Goal: Answer question/provide support

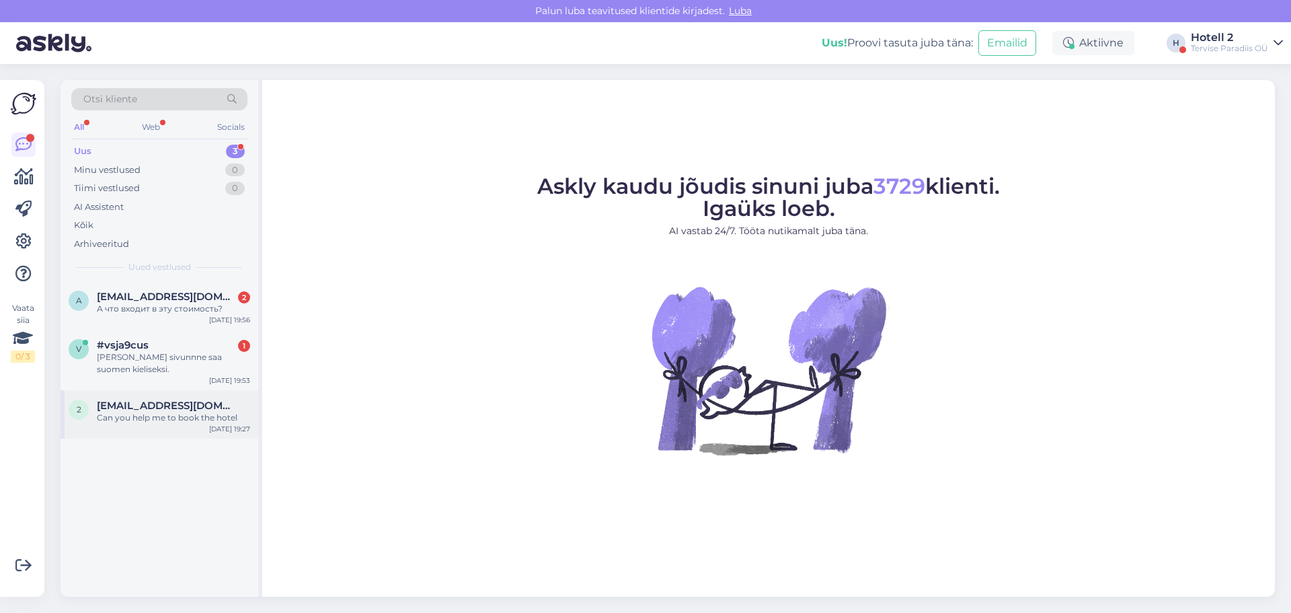
click at [227, 412] on div "Can you help me to book the hotel" at bounding box center [173, 418] width 153 height 12
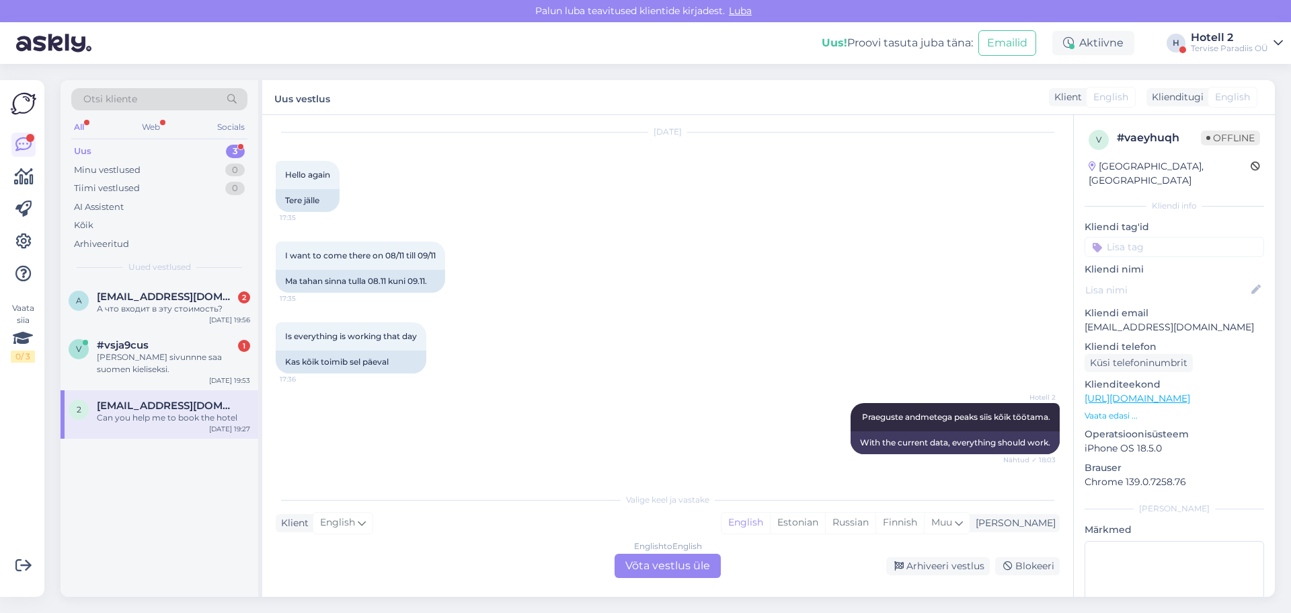
scroll to position [1465, 0]
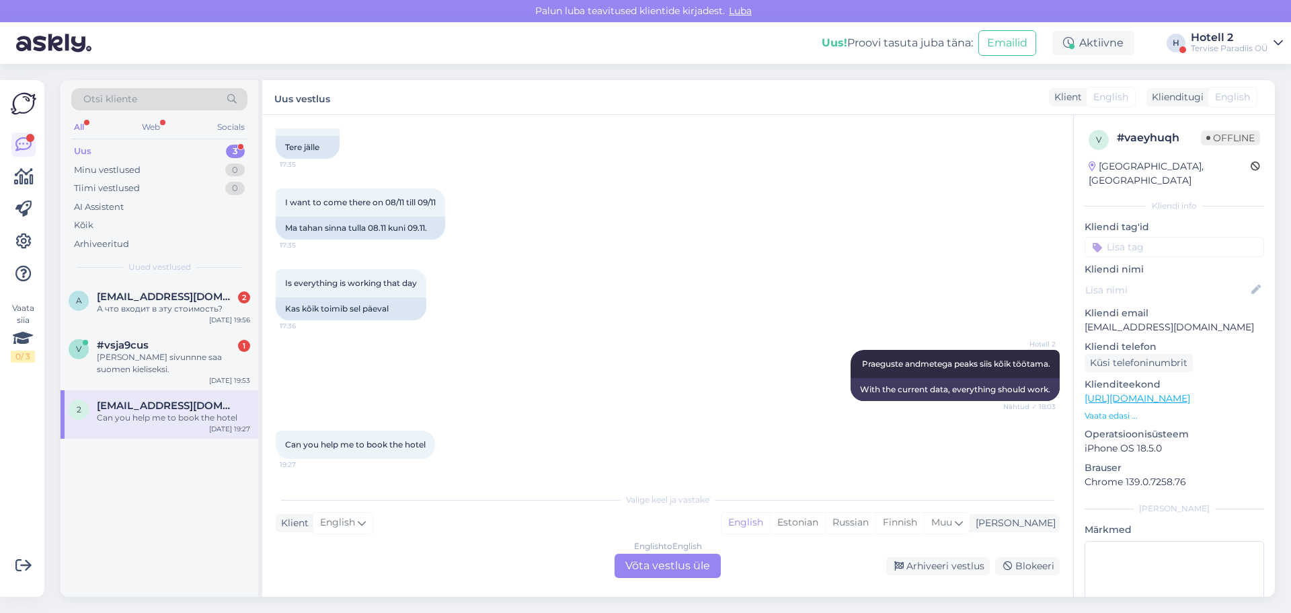
click at [699, 564] on div "English to English Võta vestlus üle" at bounding box center [668, 565] width 106 height 24
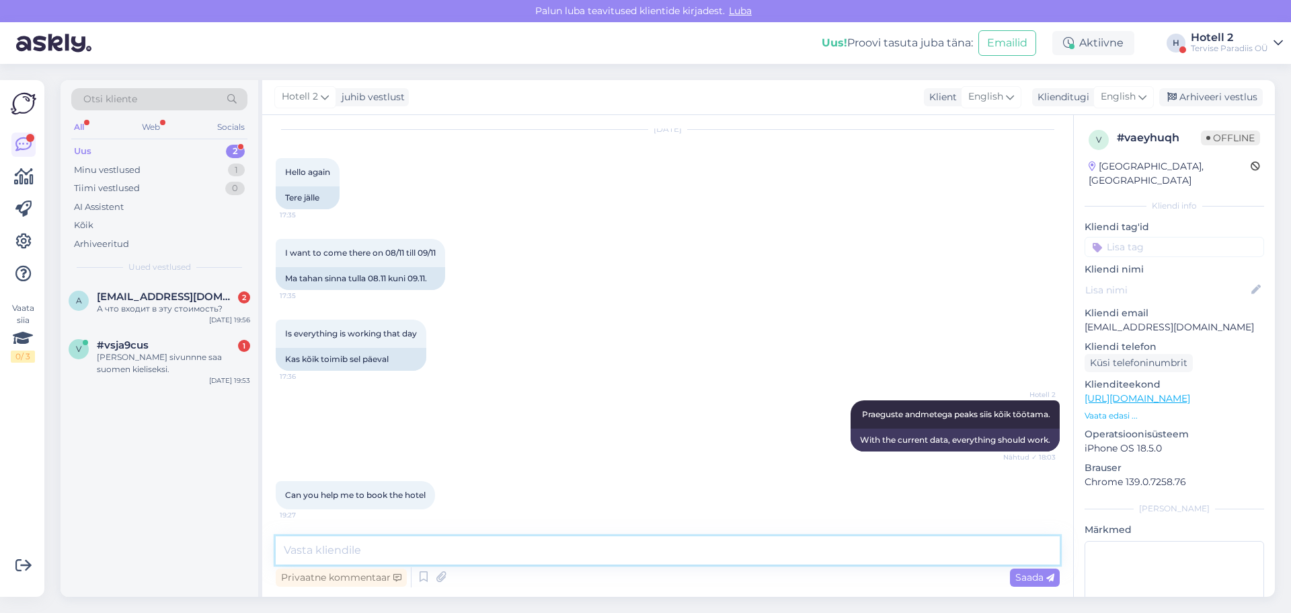
click at [589, 536] on textarea at bounding box center [668, 550] width 784 height 28
type textarea "Hello! To book a room, you can visit our website"
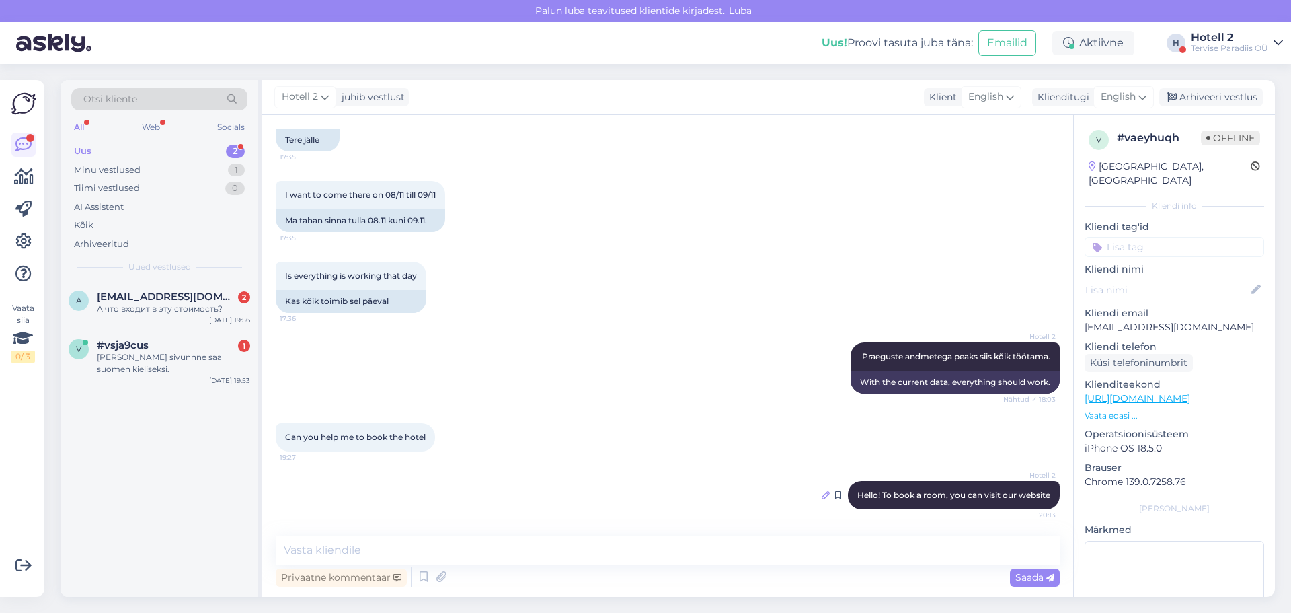
click at [822, 492] on icon at bounding box center [826, 495] width 8 height 8
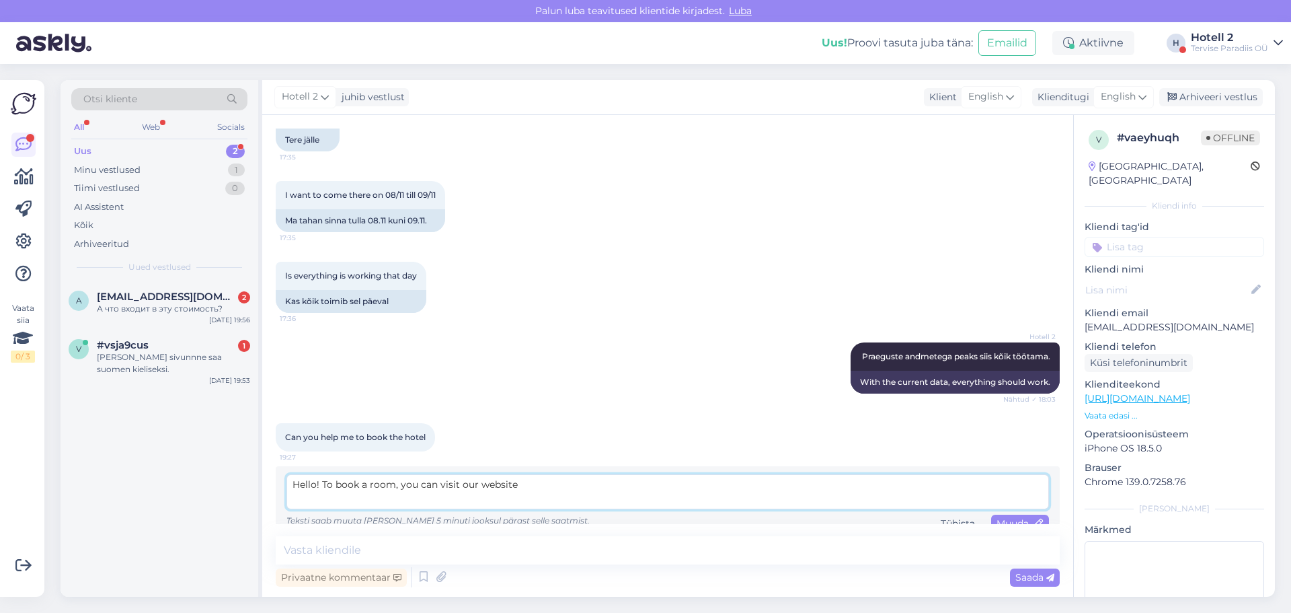
paste textarea "[URL][DOMAIN_NAME]"
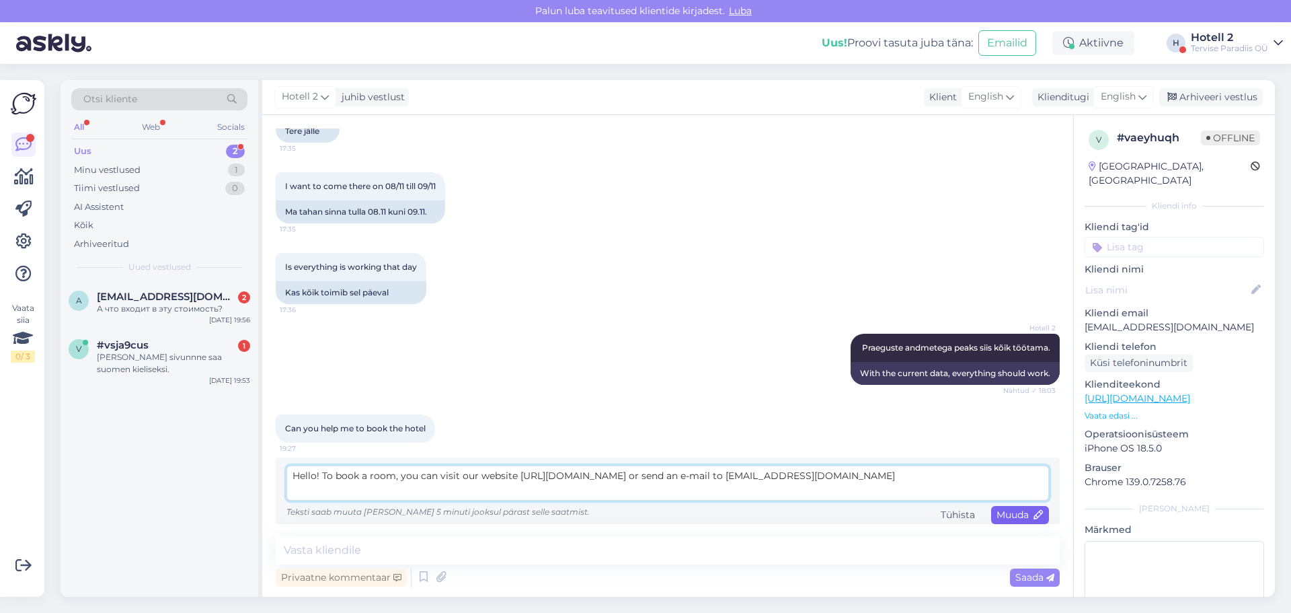
scroll to position [1490, 0]
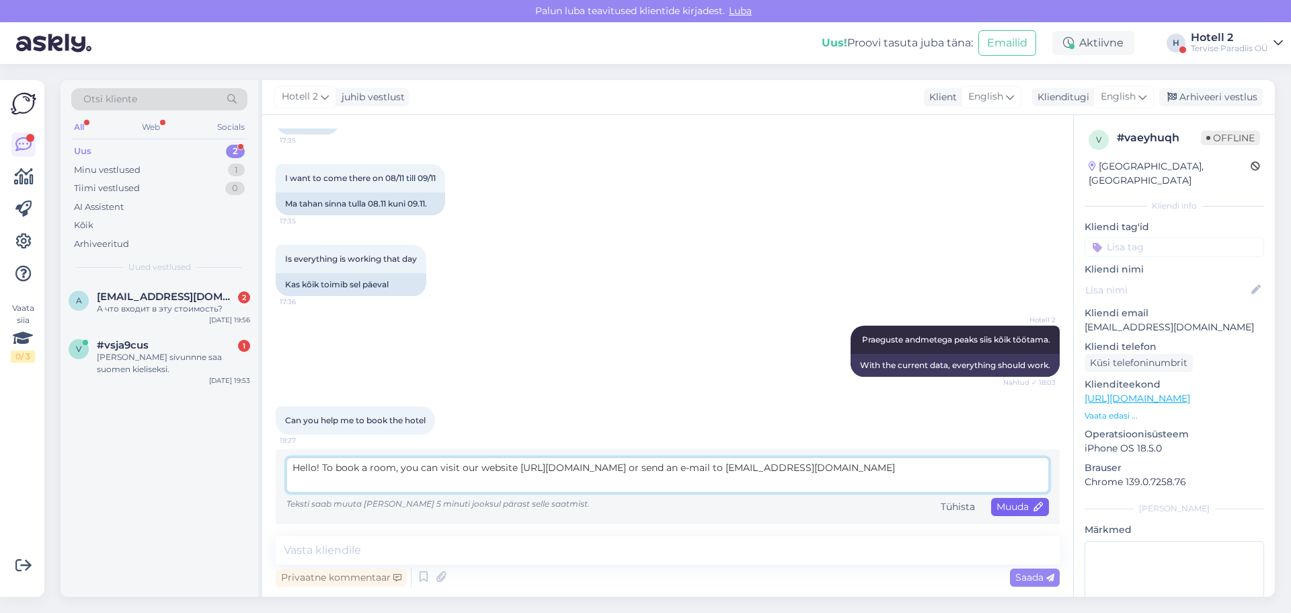
type textarea "Hello! To book a room, you can visit our website https://terviseparadiis.ee/bro…"
click at [1002, 510] on span "Muuda" at bounding box center [1020, 506] width 47 height 12
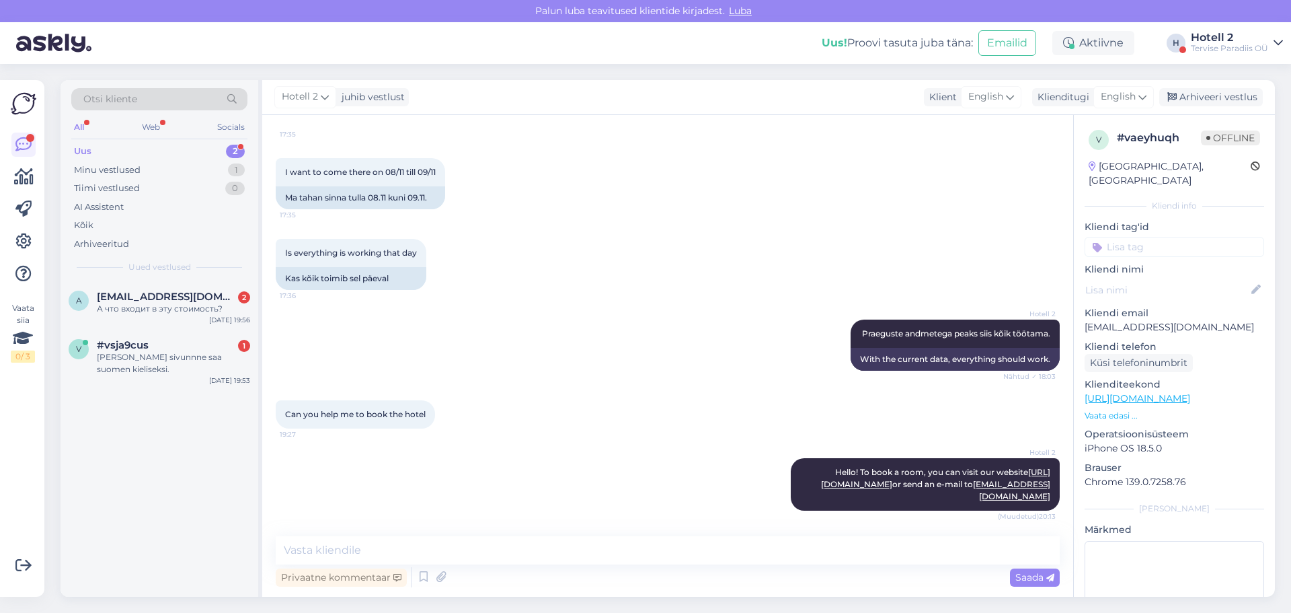
scroll to position [1497, 0]
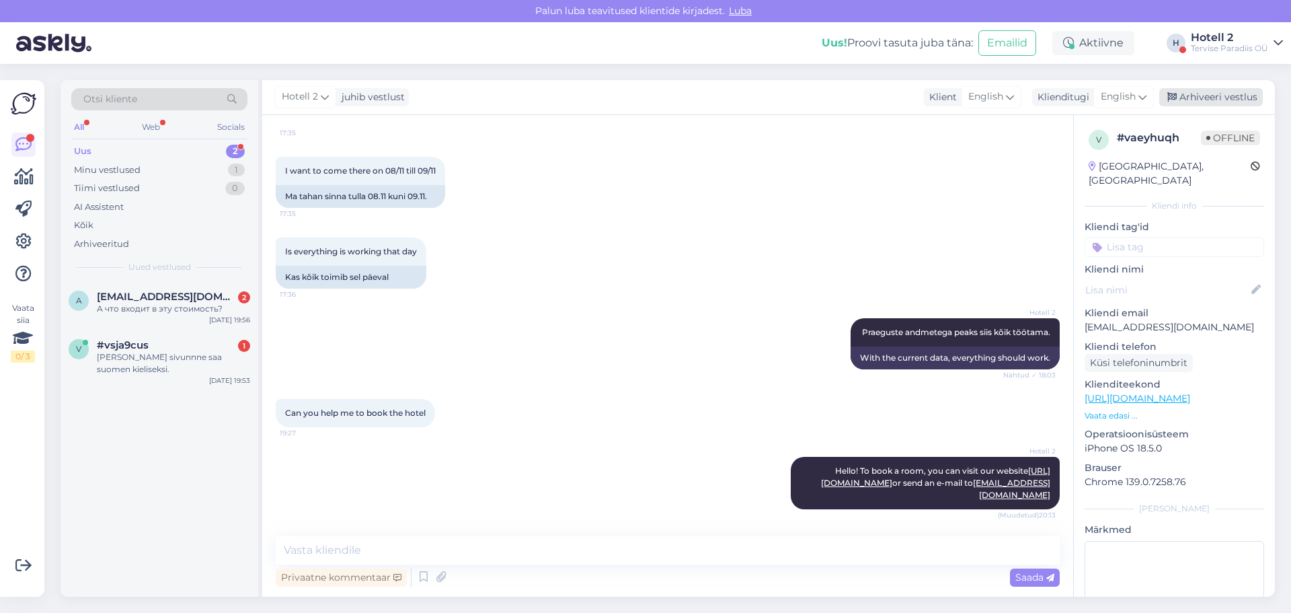
click at [1188, 97] on div "Arhiveeri vestlus" at bounding box center [1211, 97] width 104 height 18
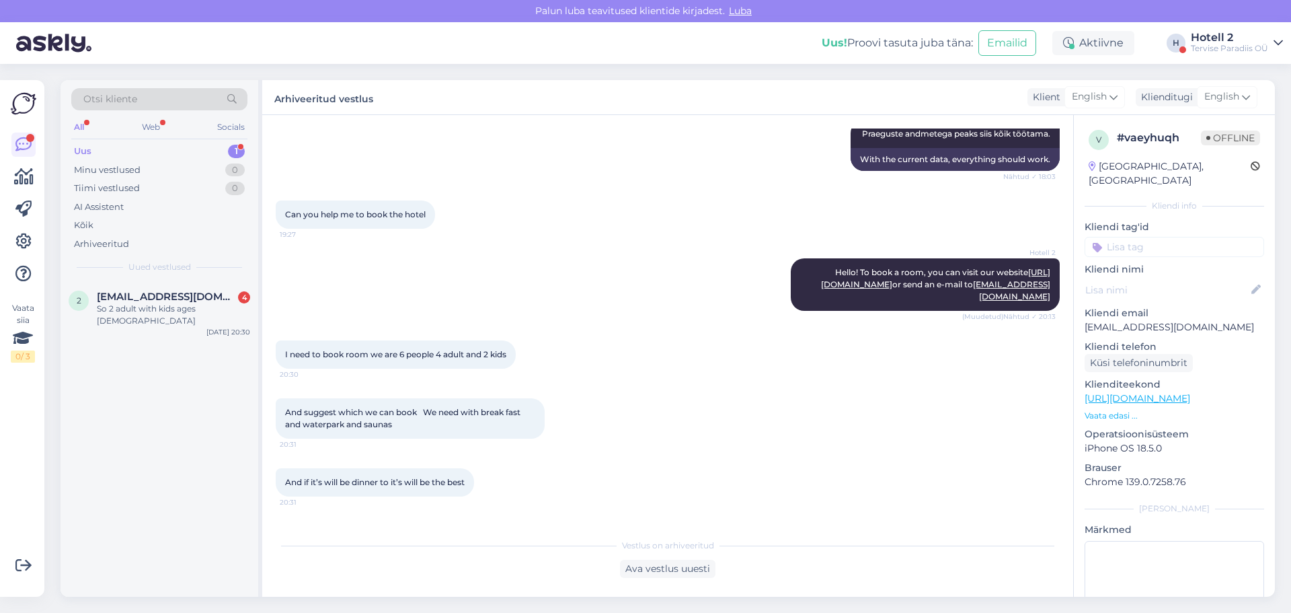
scroll to position [1745, 0]
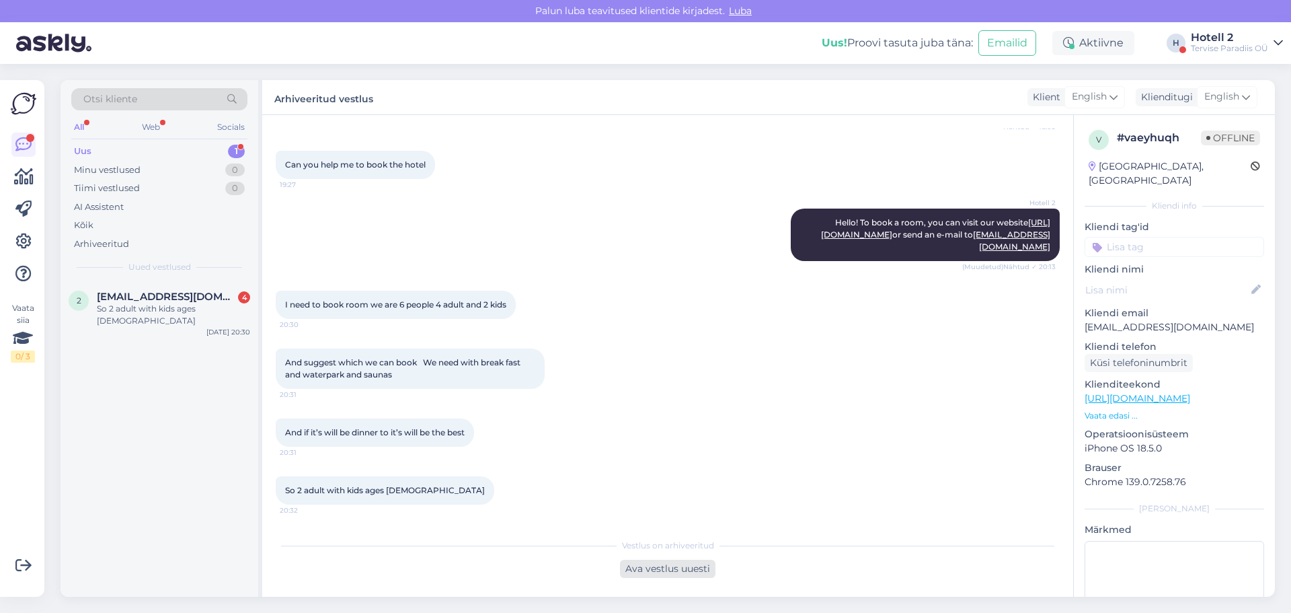
click at [685, 568] on div "Ava vestlus uuesti" at bounding box center [667, 568] width 95 height 18
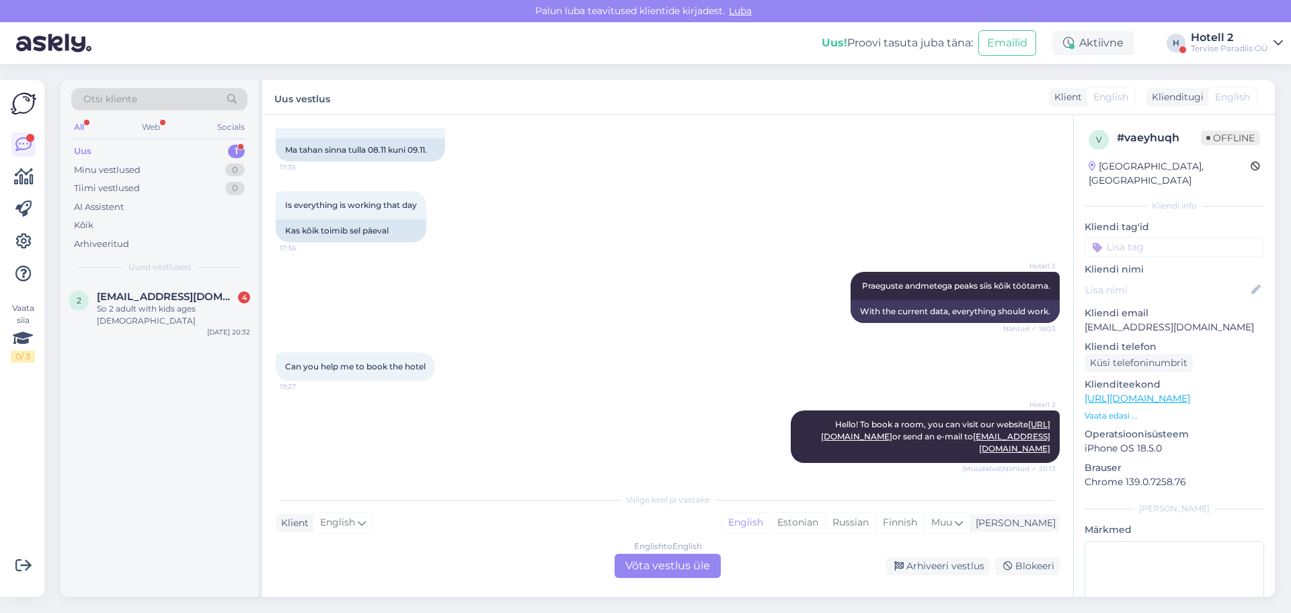
scroll to position [1791, 0]
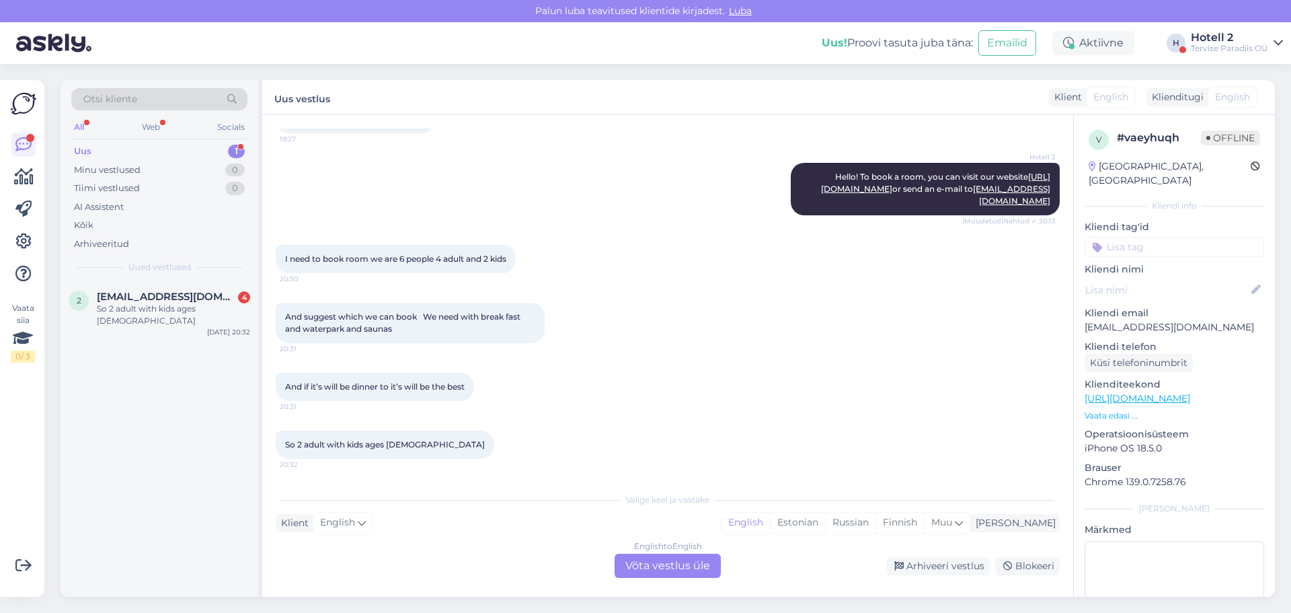
click at [642, 501] on div "Valige keel ja vastake" at bounding box center [668, 500] width 784 height 12
click at [673, 557] on div "English to English Võta vestlus üle" at bounding box center [668, 565] width 106 height 24
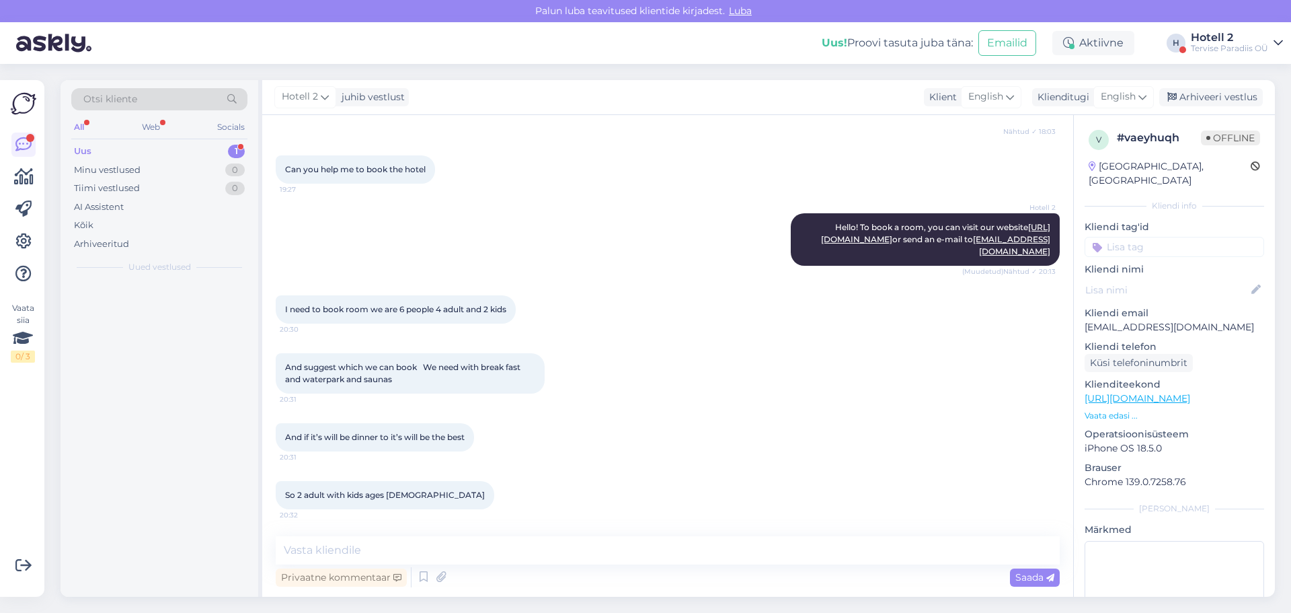
scroll to position [1740, 0]
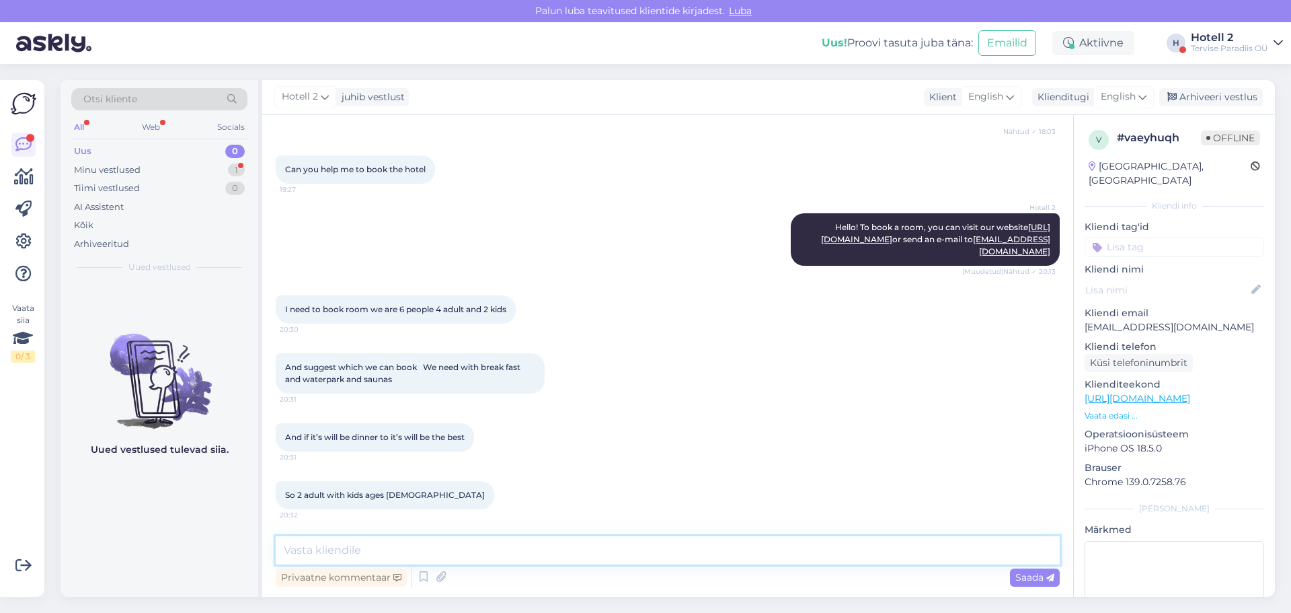
click at [600, 539] on textarea at bounding box center [668, 550] width 784 height 28
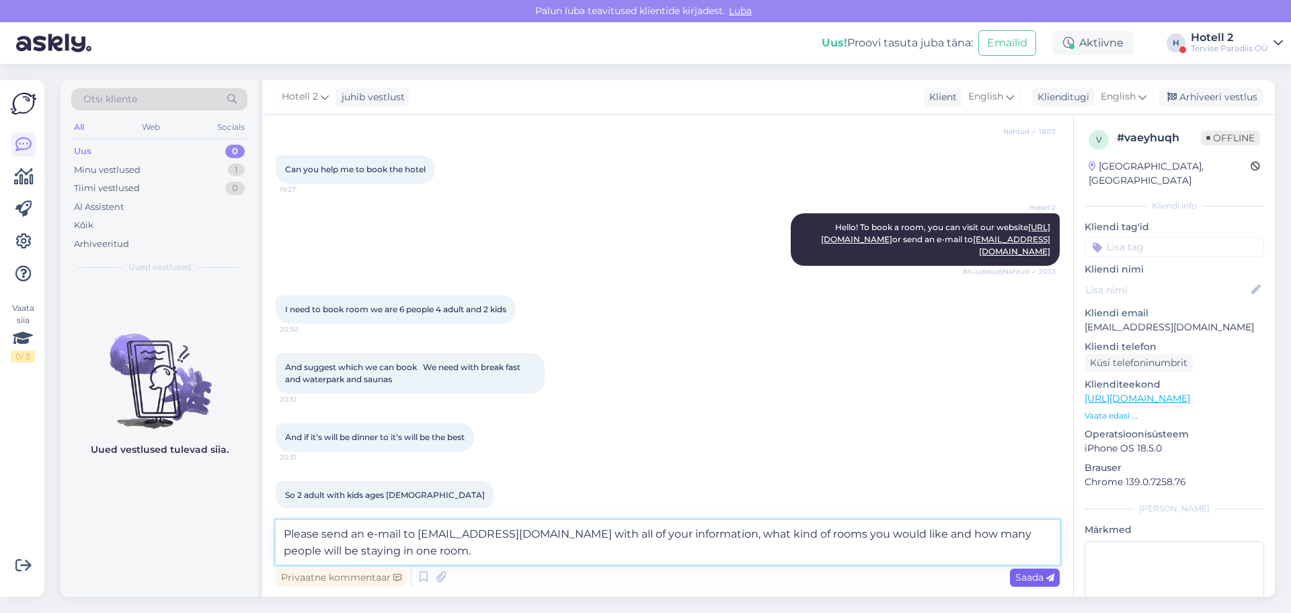
type textarea "Please send an e-mail to sales@spa.ee with all of your information, what kind o…"
click at [1028, 578] on span "Saada" at bounding box center [1034, 577] width 39 height 12
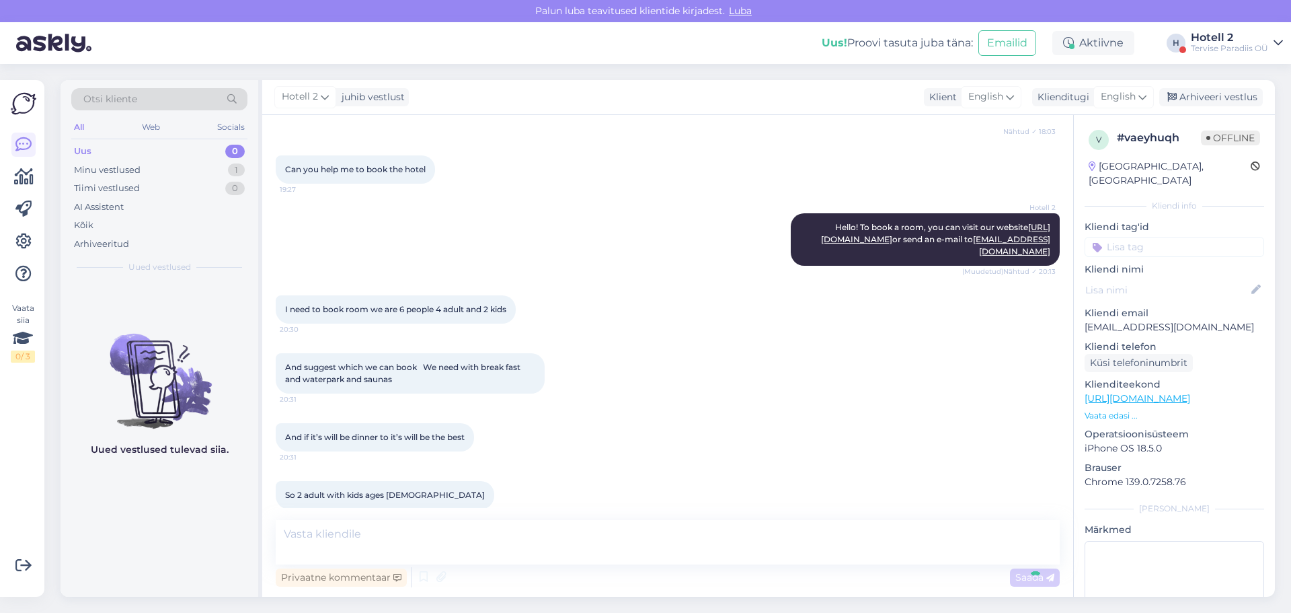
scroll to position [1822, 0]
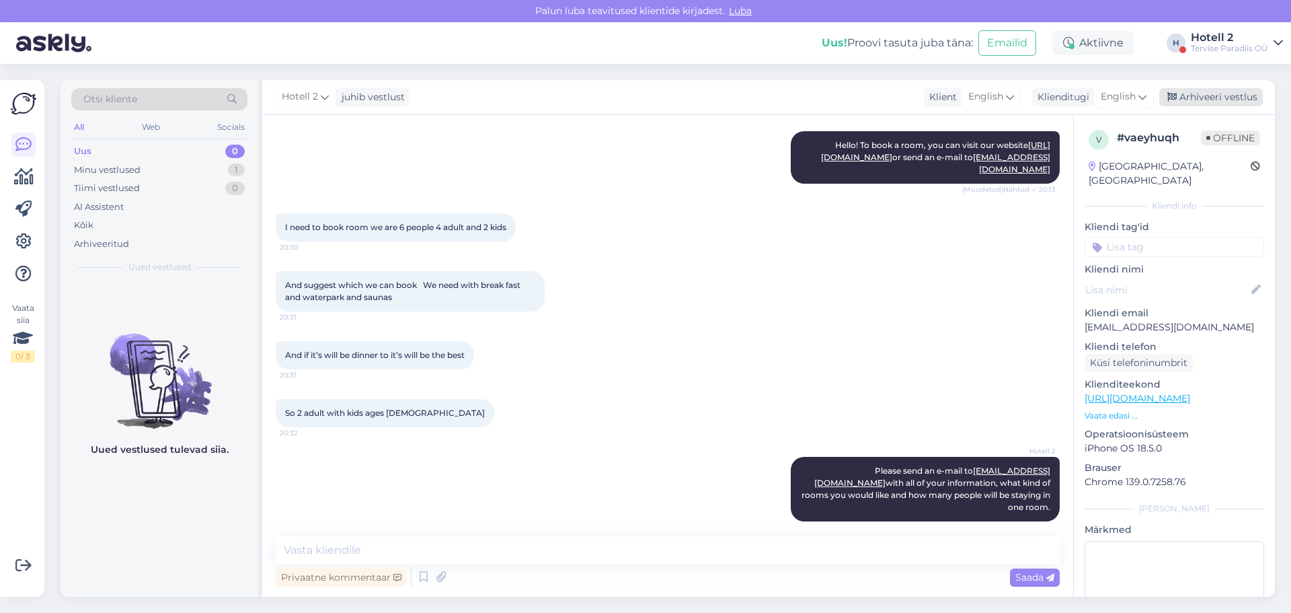
click at [1214, 94] on div "Arhiveeri vestlus" at bounding box center [1211, 97] width 104 height 18
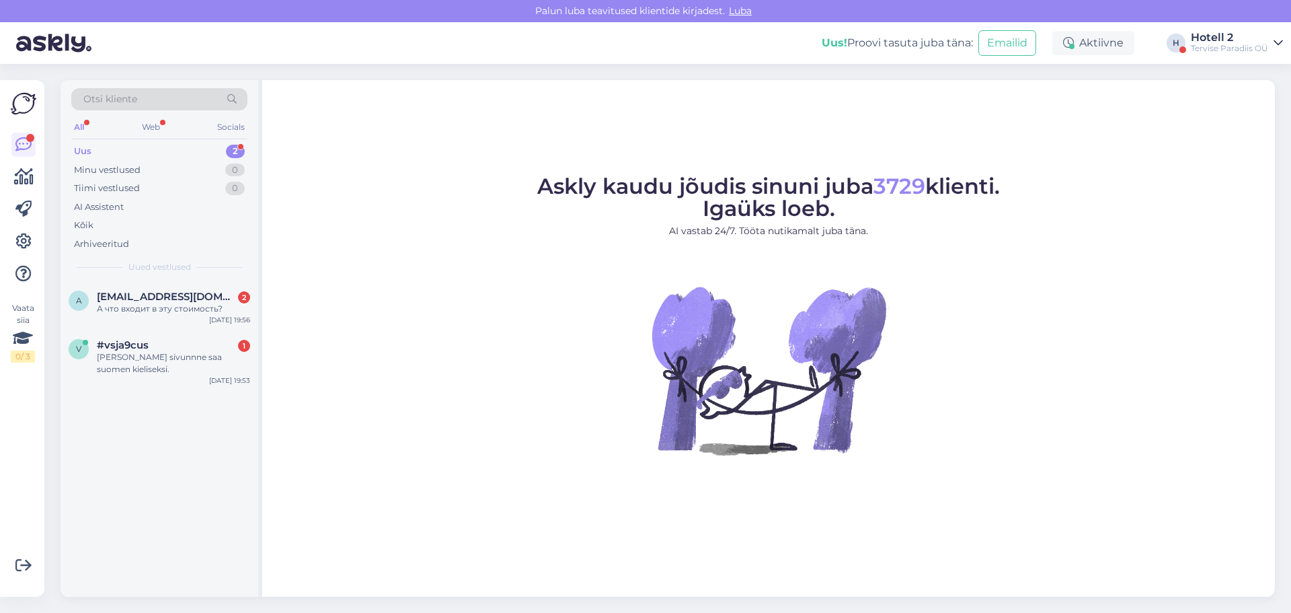
click at [145, 381] on div "a andrejkobilka2@gmail.com 2 А что входит в эту стоимость? Aug 31 19:56 v #vsja…" at bounding box center [160, 438] width 198 height 315
click at [155, 359] on div "Miten sivunnne saa suomen kieliseksi." at bounding box center [173, 363] width 153 height 24
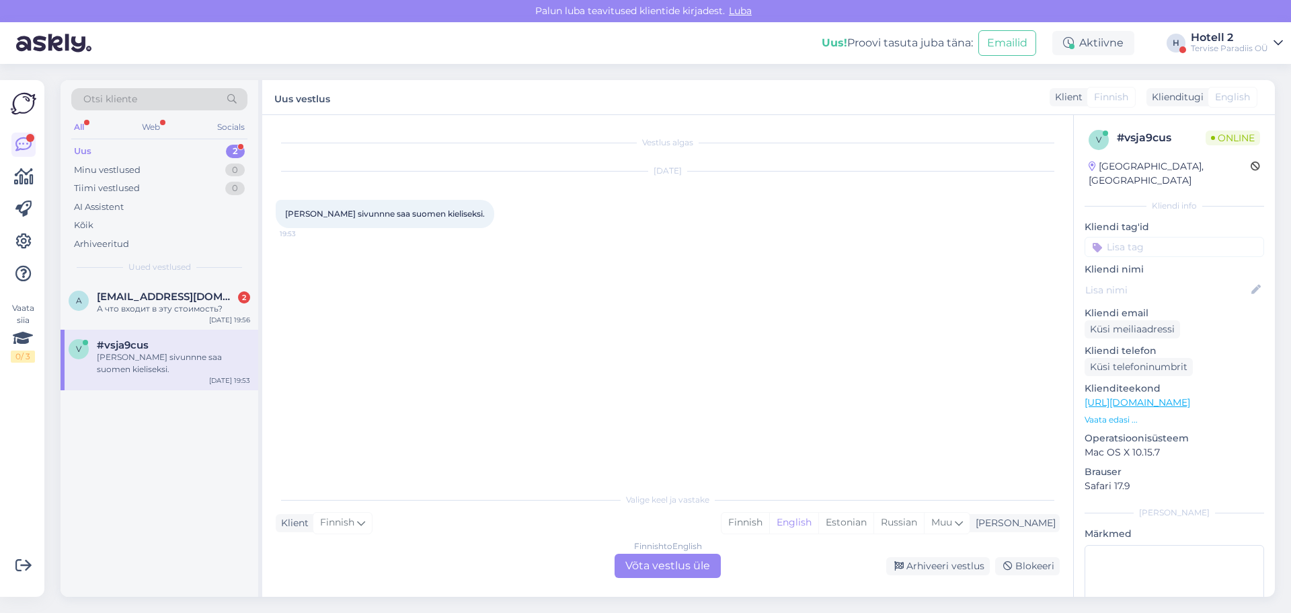
click at [672, 558] on div "Finnish to English Võta vestlus üle" at bounding box center [668, 565] width 106 height 24
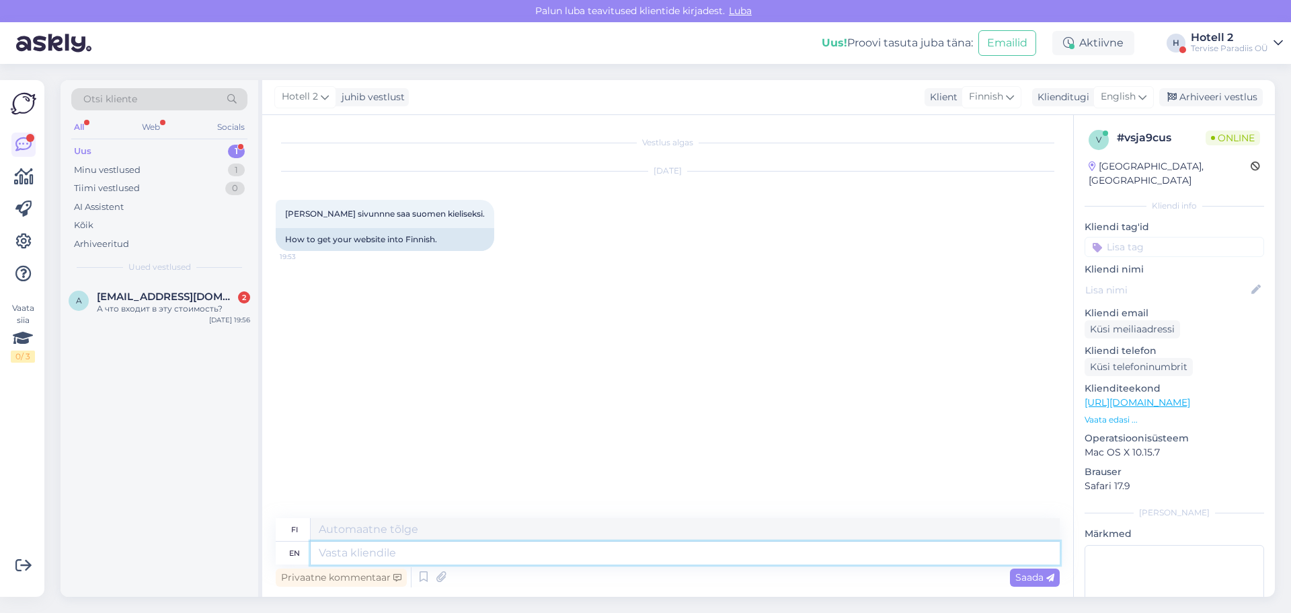
click at [541, 551] on textarea at bounding box center [685, 552] width 749 height 23
type textarea "Hello!"
type textarea "Hei!"
type textarea "Hello! O"
type textarea "Hei! Oi!"
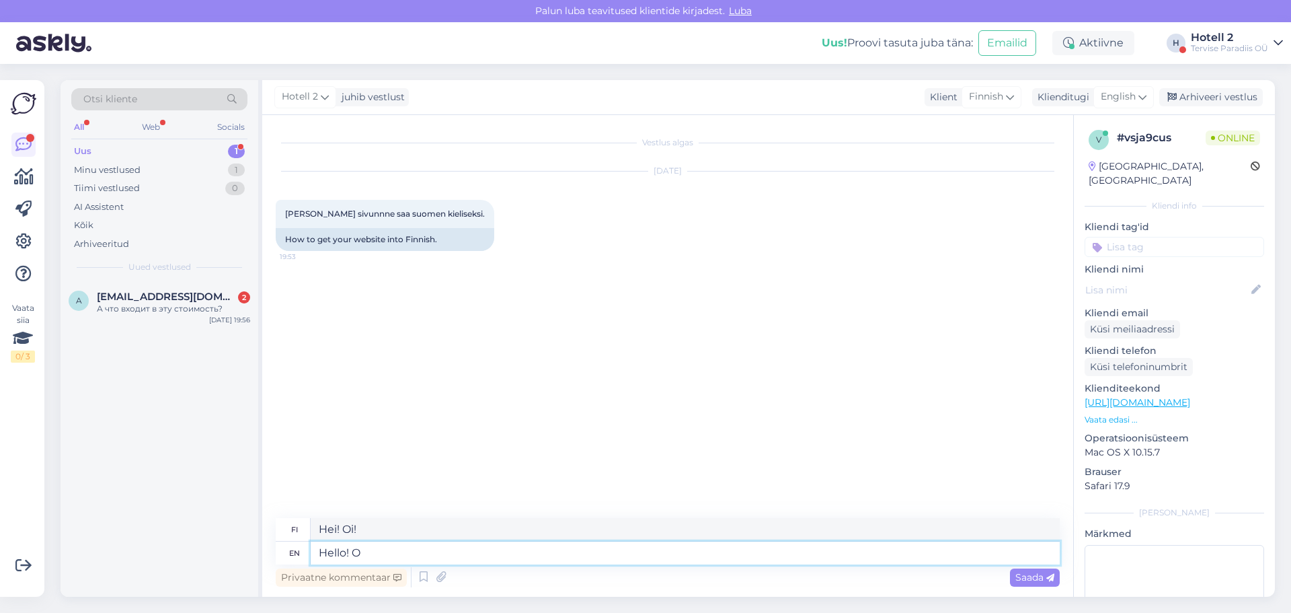
type textarea "Hello!"
type textarea "Hei!"
type textarea "Hello! In t"
type textarea "Hei! Sisään"
type textarea "Hello! In the right"
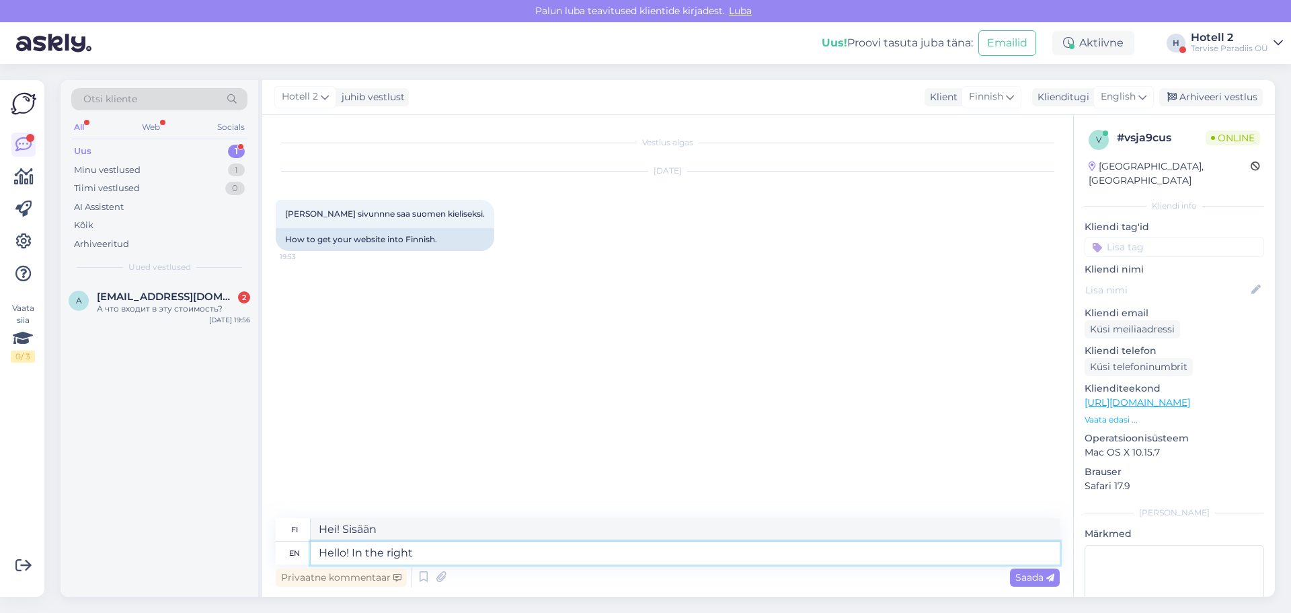
type textarea "Hei! Oikealla puolella"
type textarea "Hello! In the right top"
type textarea "Hei! Oikeassa yläkulmassa"
type textarea "Hello! In the right top corned next"
type textarea "Hei! Oikeassa yläkulmassa seuraava"
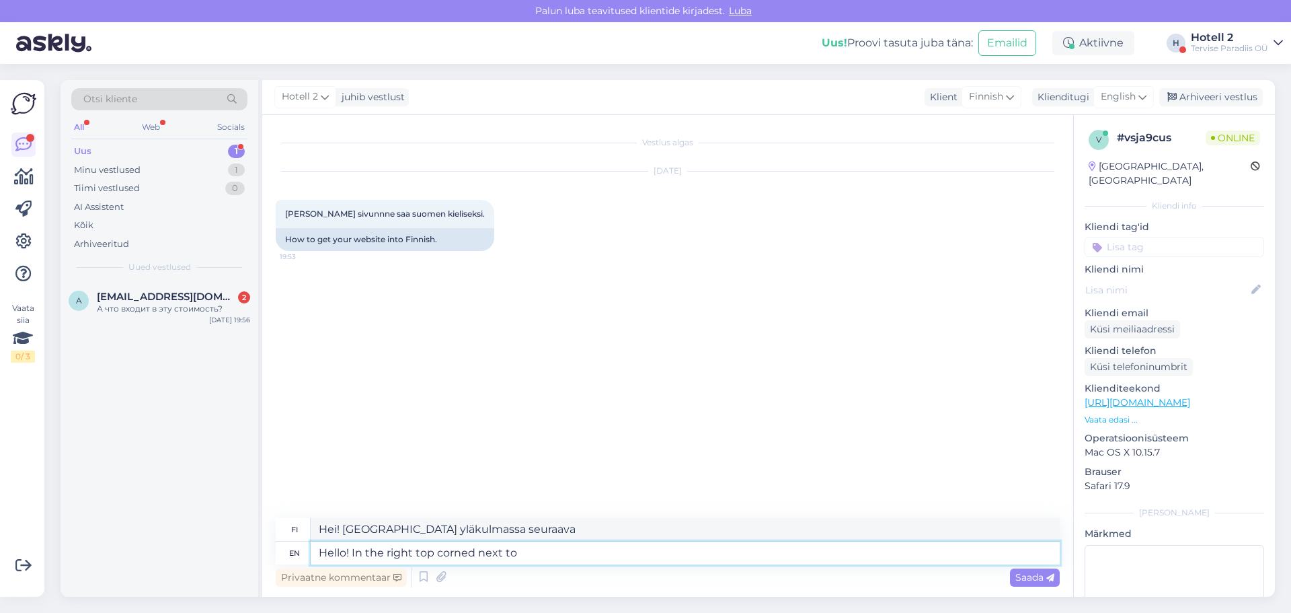
type textarea "Hello! In the right top corned next to"
type textarea "Hei! Oikeassa yläkulmassa vieressä"
type textarea "Hello! In the right top corned next to the bookig"
type textarea "Hei! Oikeassa yläkulmassa varauslomakkeen vieressä"
type textarea "Hello! In the right top corned next to the booking"
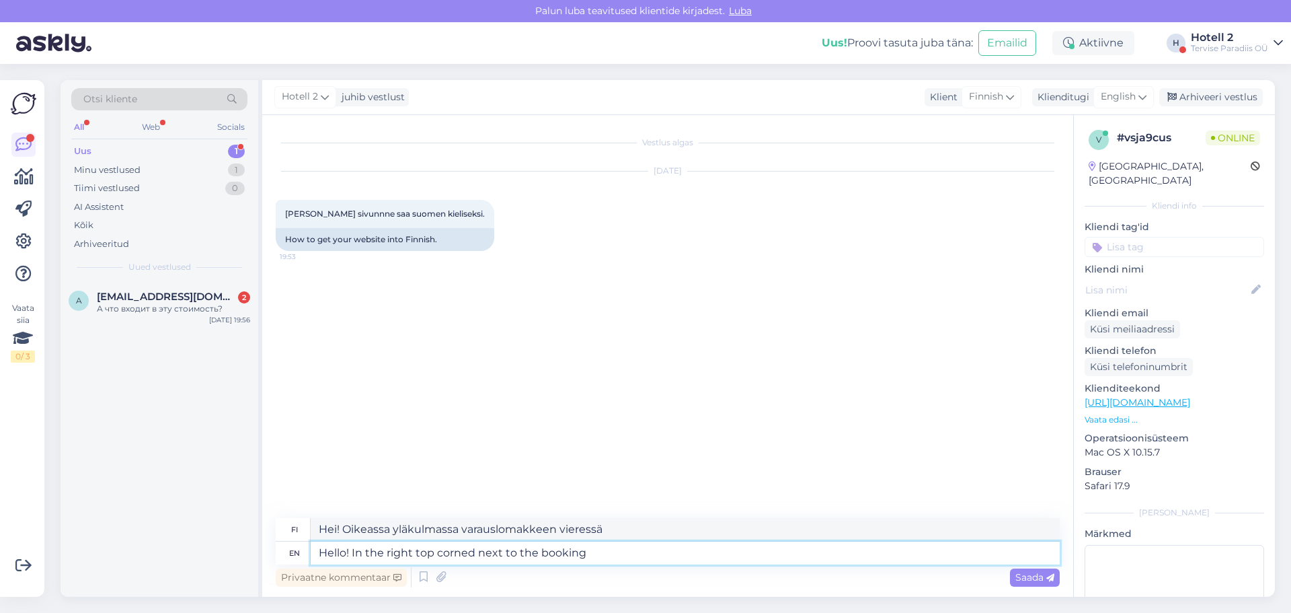
type textarea "Hei! Oikeassa yläkulmassa varauksen vieressä"
type textarea "Hello! In the right top corned next to the booking button,"
type textarea "Hei! Oikeassa yläkulmassa varauspainikkeen vieressä,"
type textarea "Hello! In the right top corned next to the booking button, there"
type textarea "Hei! Oikeassa yläkulmassa varauspainikkeen vieressä on"
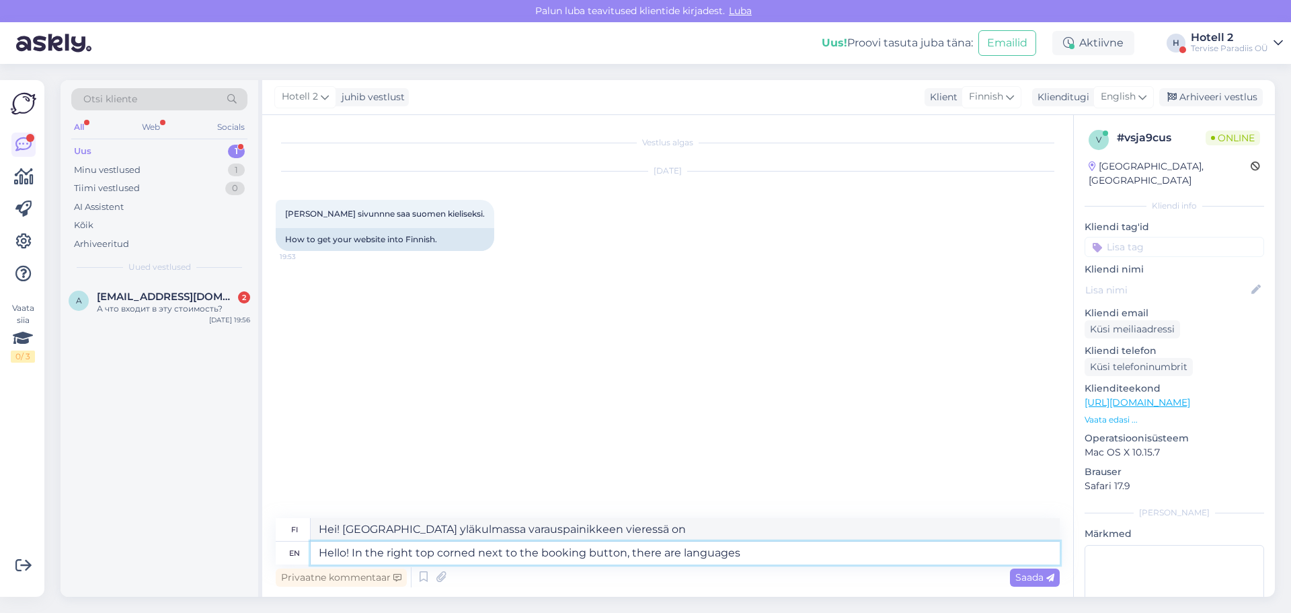
type textarea "Hello! In the right top corned next to the booking button, there are languages y"
type textarea "Hei! Oikeassa yläkulmassa varauspainikkeen vieressä on kielivaihtoehtoja."
type textarea "Hello! In the right top corned next to the booking button, there are languages …"
type textarea "Hei! Oikeassa yläkulmassa varauspainikkeen vieressä on kieliä, joilla voit"
type textarea "Hello! In the right top corned next to the booking button, there are languages …"
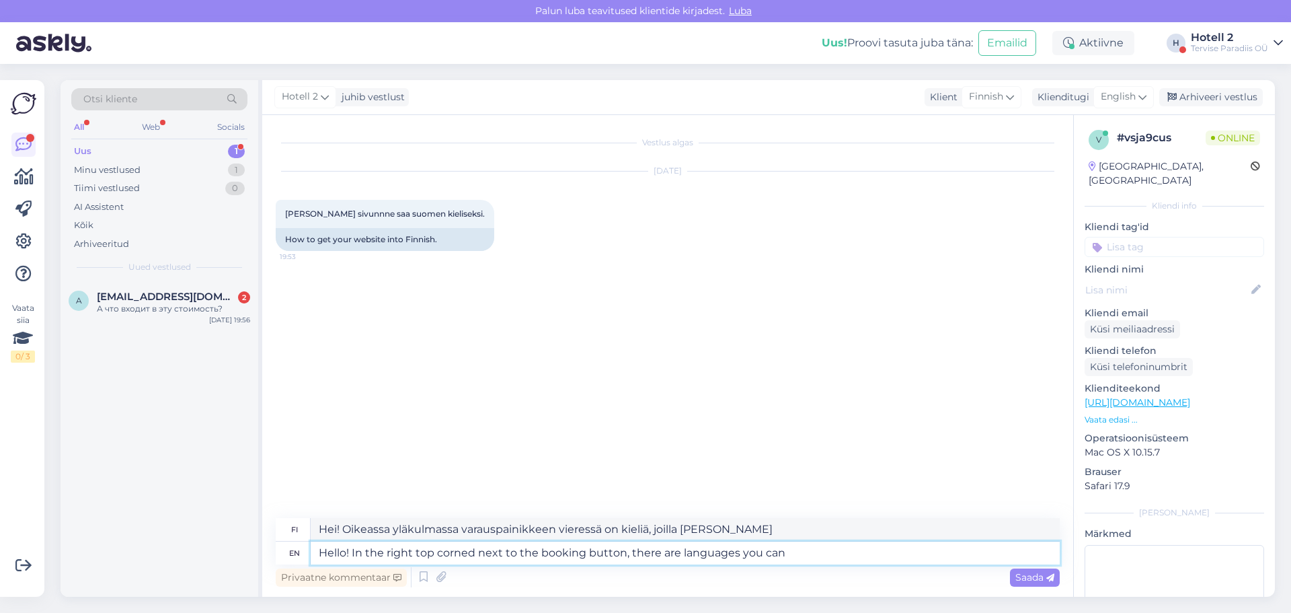
type textarea "Hei! Oikeassa yläkulmassa varauspainikkeen vieressä on kielivaihtoehtoja."
click at [471, 556] on textarea "Hello! In the right top corned next to the booking button, there are languages …" at bounding box center [685, 552] width 749 height 23
type textarea "Hello! In the right top corner next to the booking button, there are languages …"
click at [1011, 577] on div "Saada" at bounding box center [1035, 577] width 50 height 18
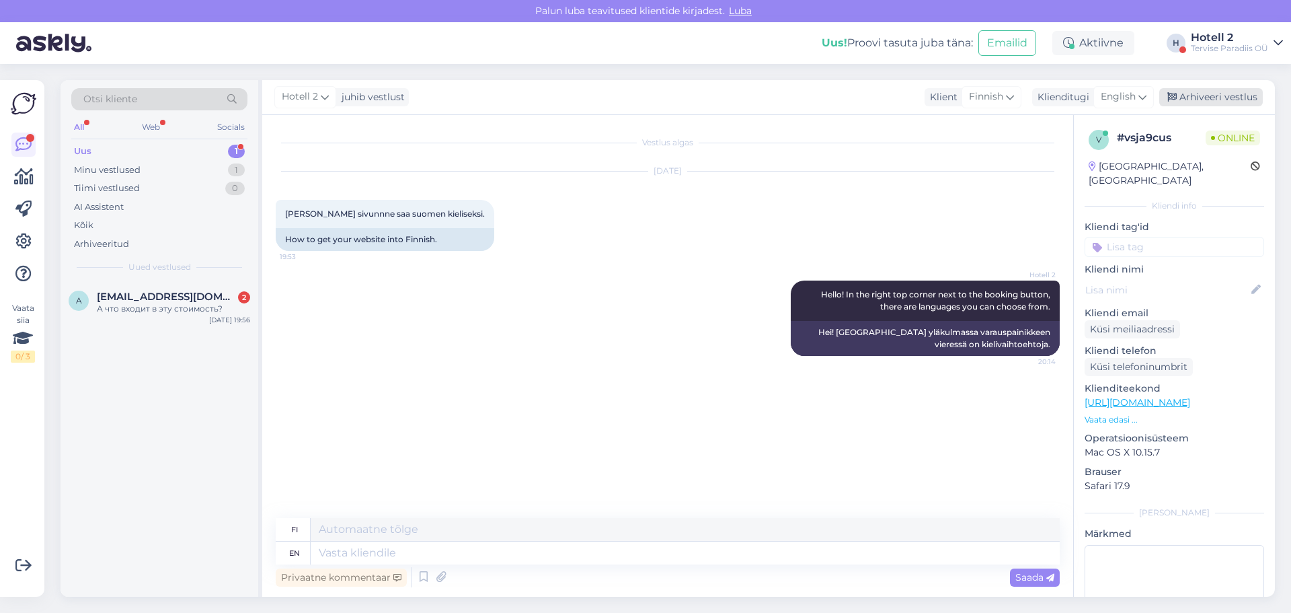
click at [1198, 100] on div "Arhiveeri vestlus" at bounding box center [1211, 97] width 104 height 18
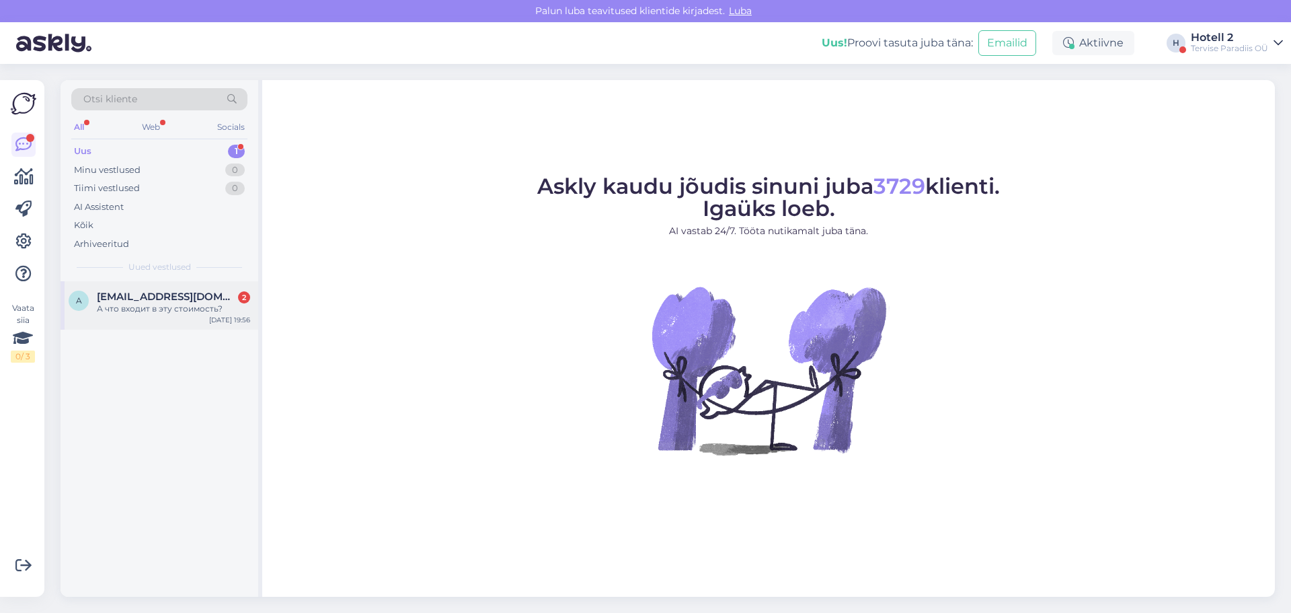
click at [231, 319] on div "[DATE] 19:56" at bounding box center [229, 320] width 41 height 10
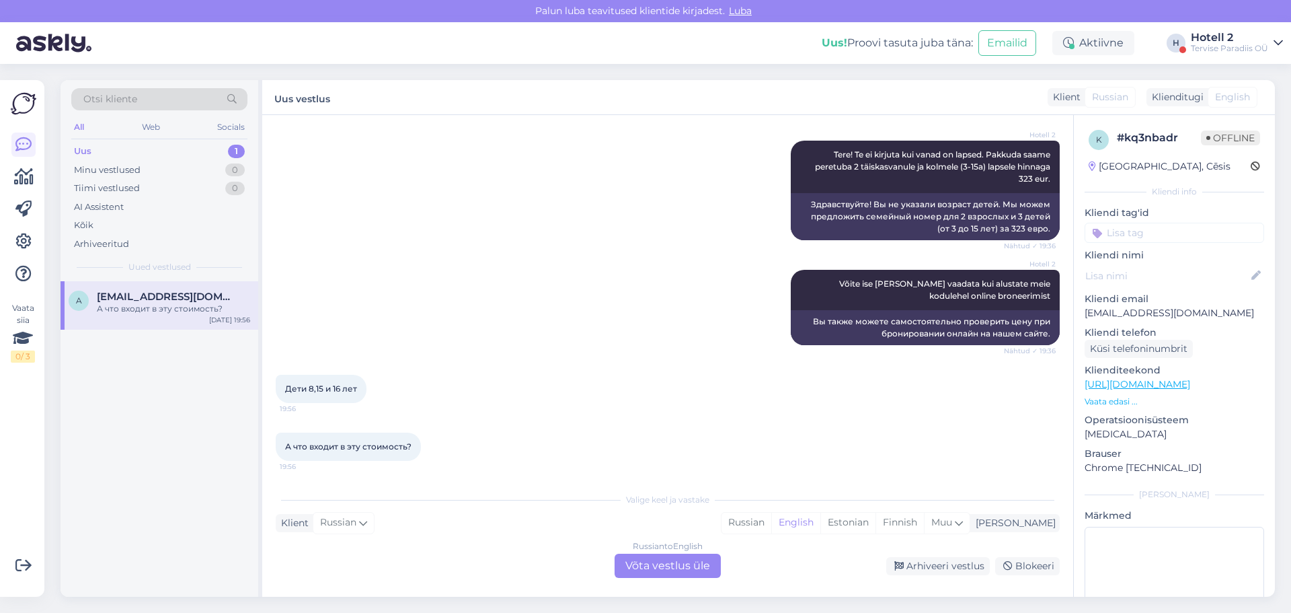
scroll to position [271, 0]
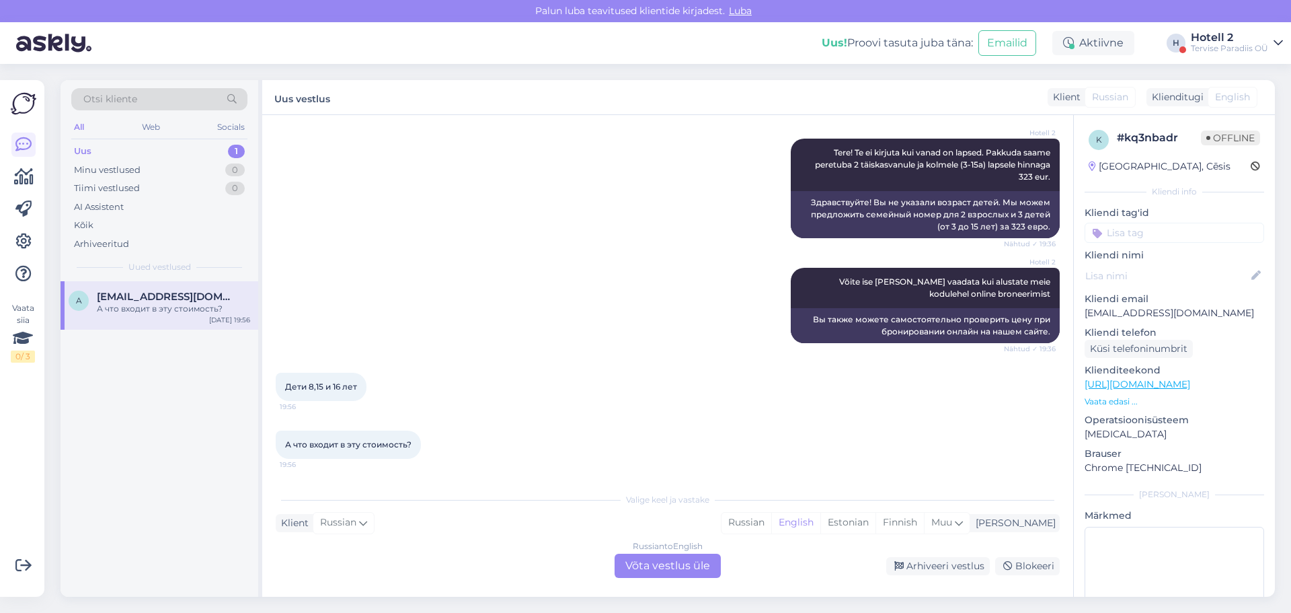
click at [676, 554] on div "Russian to English Võta vestlus üle" at bounding box center [668, 565] width 106 height 24
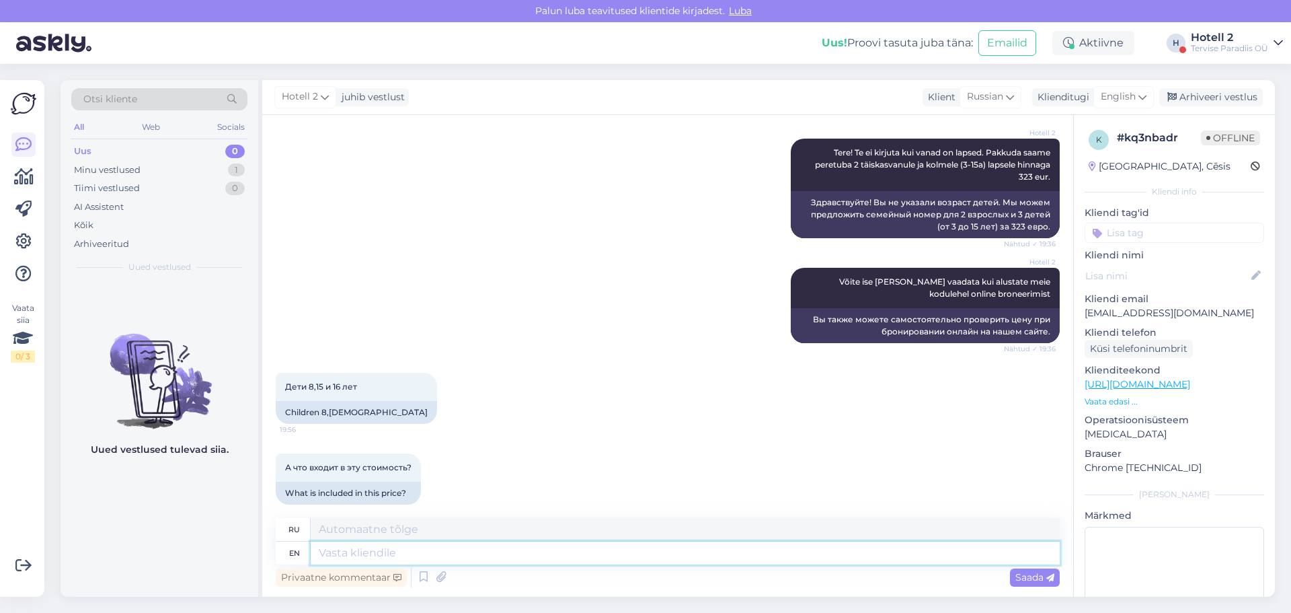
click at [541, 544] on textarea at bounding box center [685, 552] width 749 height 23
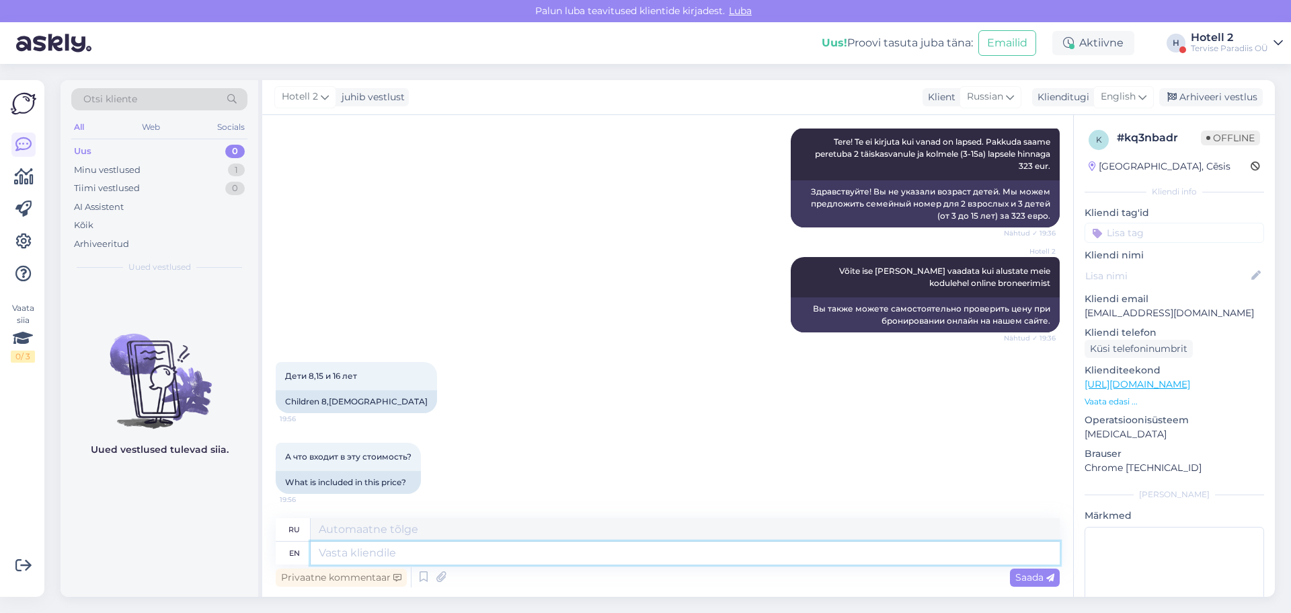
scroll to position [284, 0]
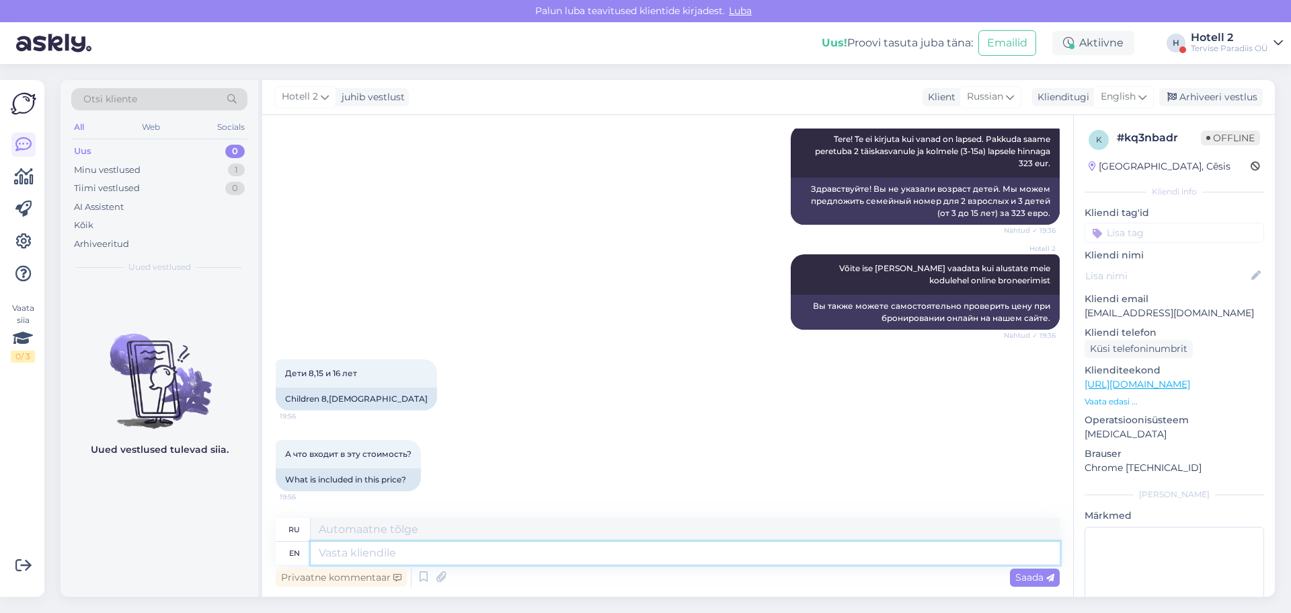
type textarea "Y"
type textarea """
type textarea "2"
type textarea "2 kids a"
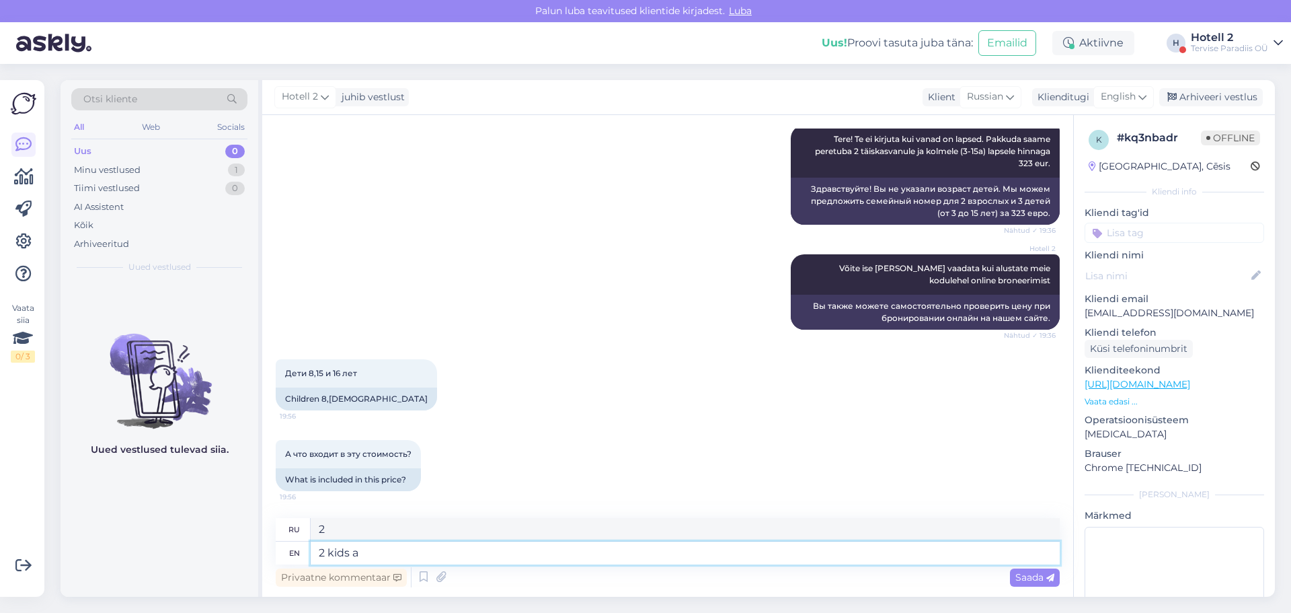
type textarea "2 детей"
type textarea "2"
type textarea "2 a"
type textarea "2"
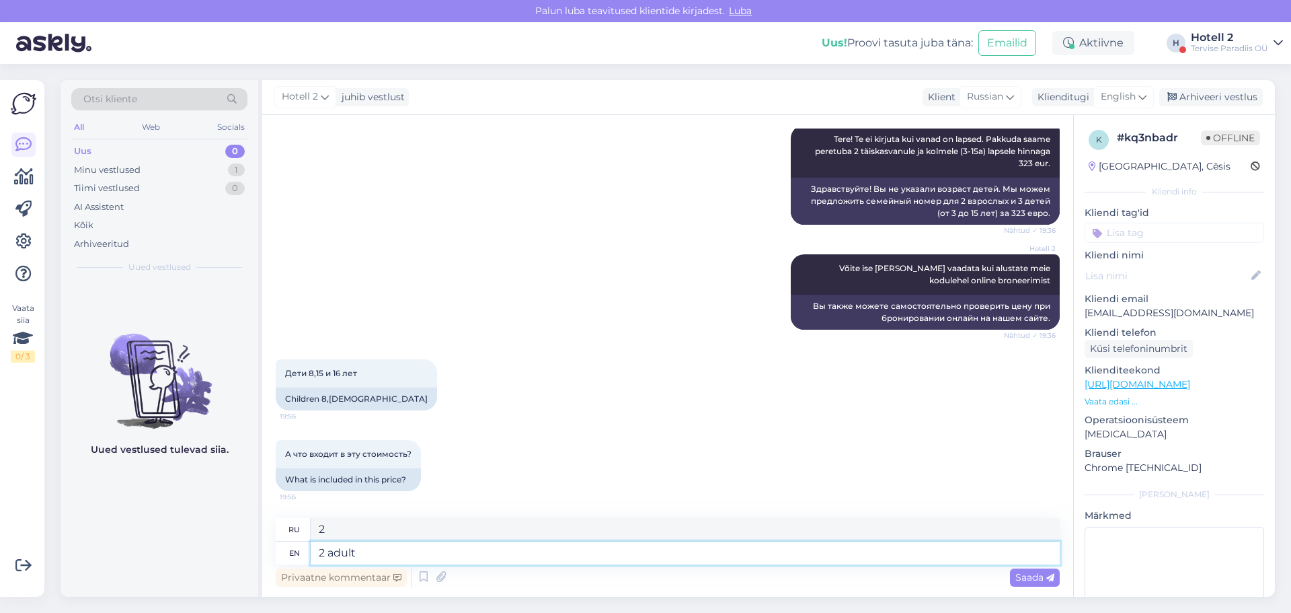
type textarea "2 adult a"
type textarea "2 взрослых"
type textarea "2 adults anf"
type textarea "2 взрослых и 2 взрослых"
type textarea "2 adults and"
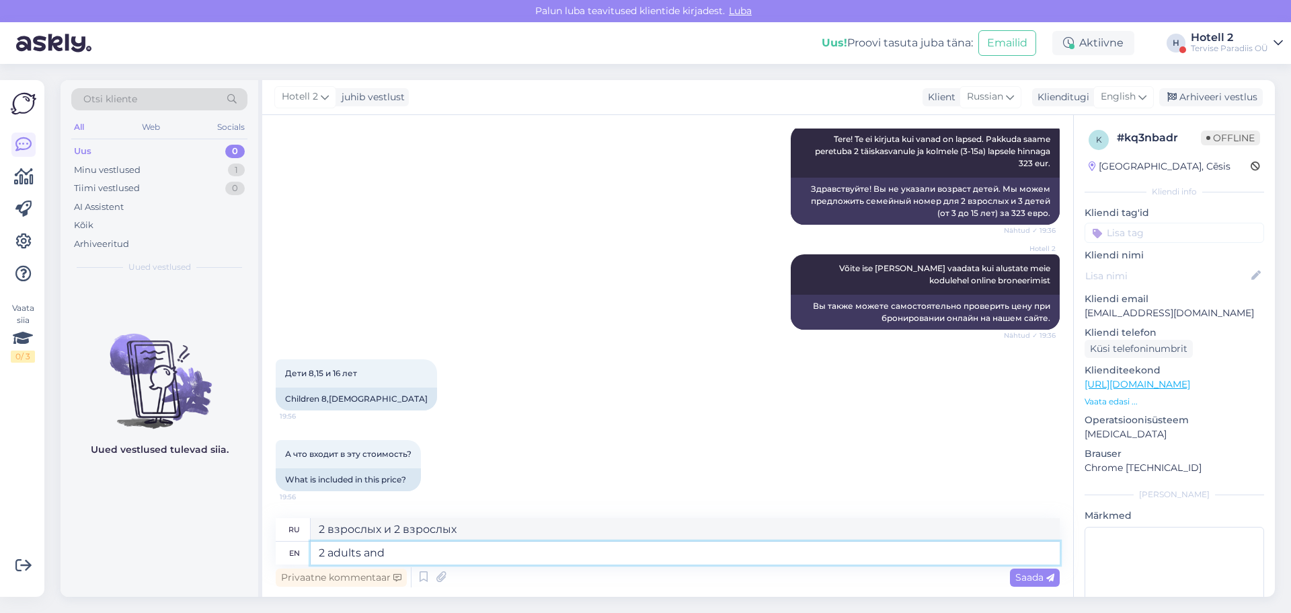
type textarea "2 взрослых и"
type textarea "2 adults and 2"
type textarea "2 взрослых и 2"
type textarea "2 adults and 2 kids a"
type textarea "2 взрослых и 2 детей"
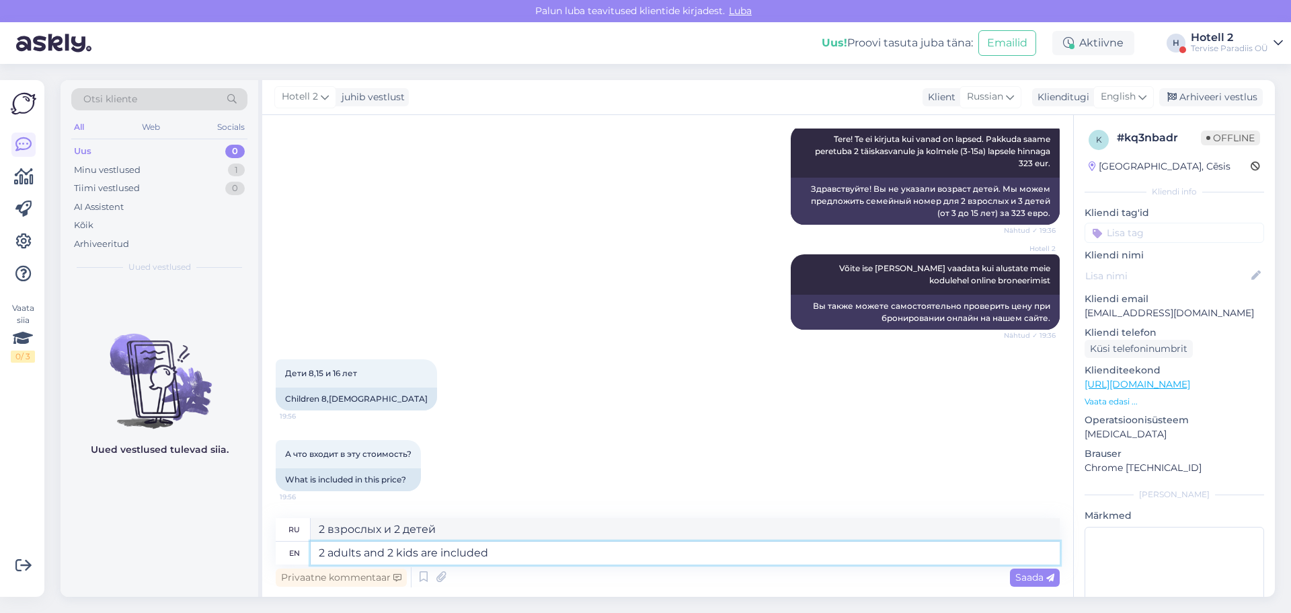
type textarea "2 adults and 2 kids are included i"
type textarea "Включены 2 взрослых и 2 детей."
type textarea "2 adults and 2 kids are included in t"
type textarea "В стоимость включены 2 взрослых и 2 детей."
type textarea "2 adults and 2 kids are included in the room pr"
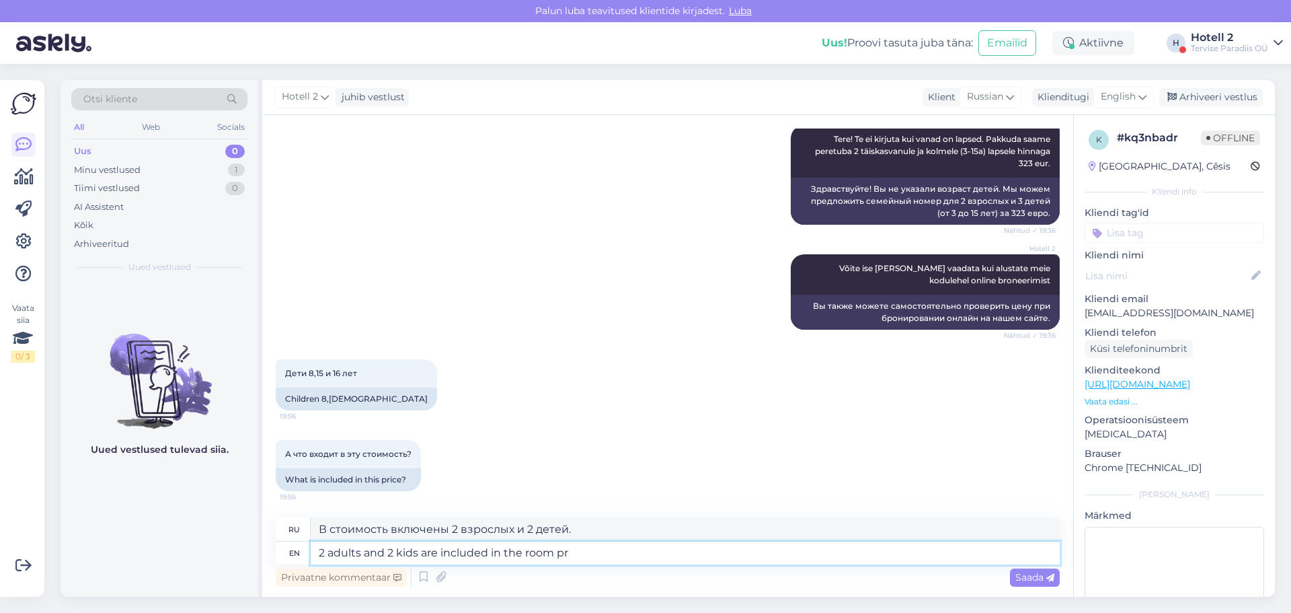
type textarea "В номере могут разместиться 2 взрослых и 2 детей."
type textarea "2 adults and 2 kids are included in the room price,"
type textarea "В стоимость номера включены 2 взрослых и 2 детей."
type textarea "2 adults and 2 kids are included in the room price, for th4"
type textarea "В стоимость номера включено размещение 2 взрослых и 2 детей."
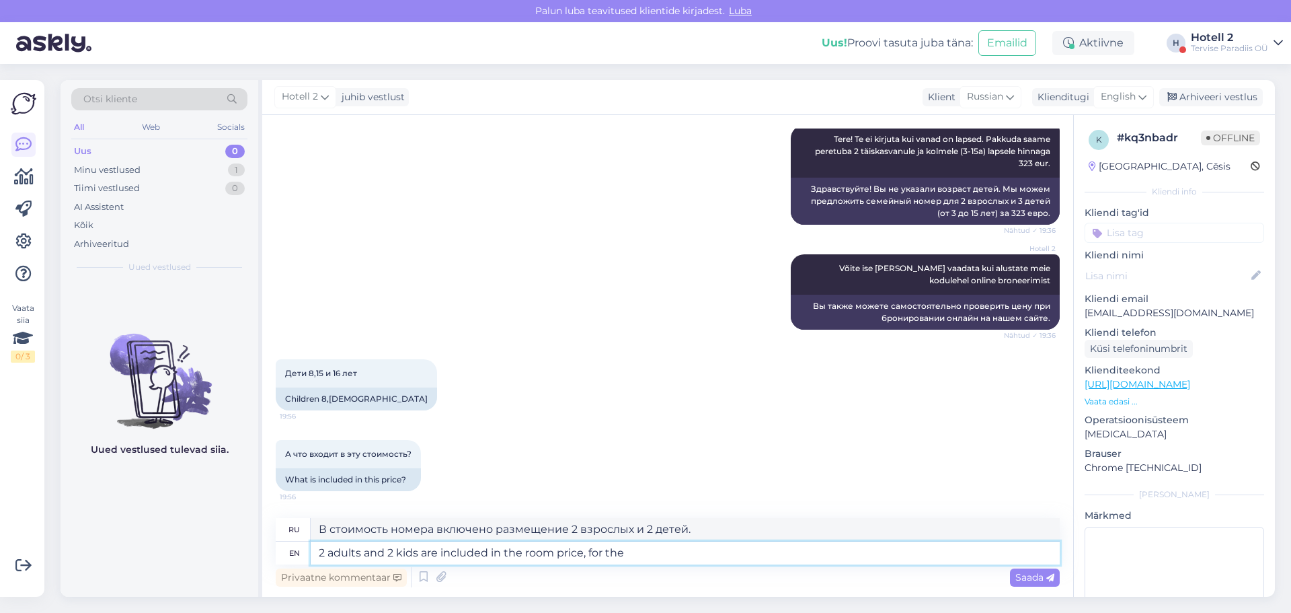
type textarea "2 adults and 2 kids are included in the room price, for the"
type textarea "В стоимость номера включены 2 взрослых и 2 детей."
type textarea "2 adults and 2 kids are included in the room price, for the third ch"
type textarea "В стоимость номера включено проживание 2 взрослых и 2 детей, для третьего"
type textarea "2 adults and 2 kids are included in the room price, for the third child"
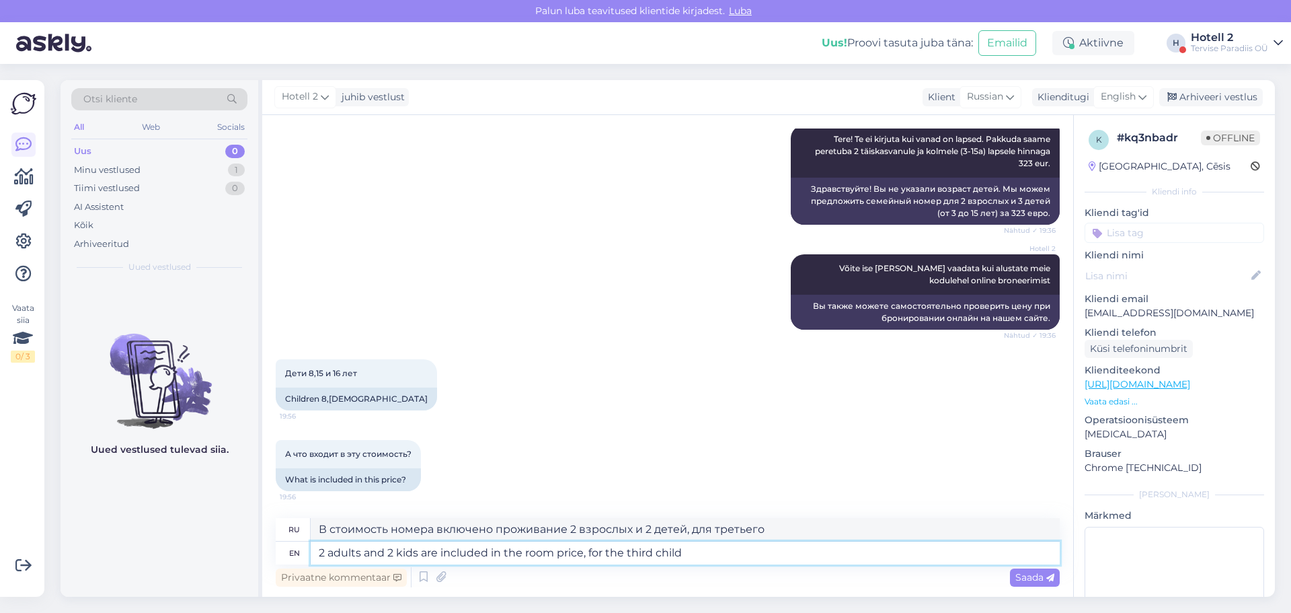
type textarea "В стоимость номера включено проживание 2 взрослых и 2 детей, для третьего ребен…"
type textarea "2 adults and 2 kids are included in the room price, for the third child you"
type textarea "В стоимость номера включены 2 взрослых и 2 детей, за третьего ребенка вы можете"
type textarea "2 adults and 2 kids are included in the room price, for the third child you need"
type textarea "В стоимость номера включены 2 взрослых и 2 детей, для третьего ребенка необходи…"
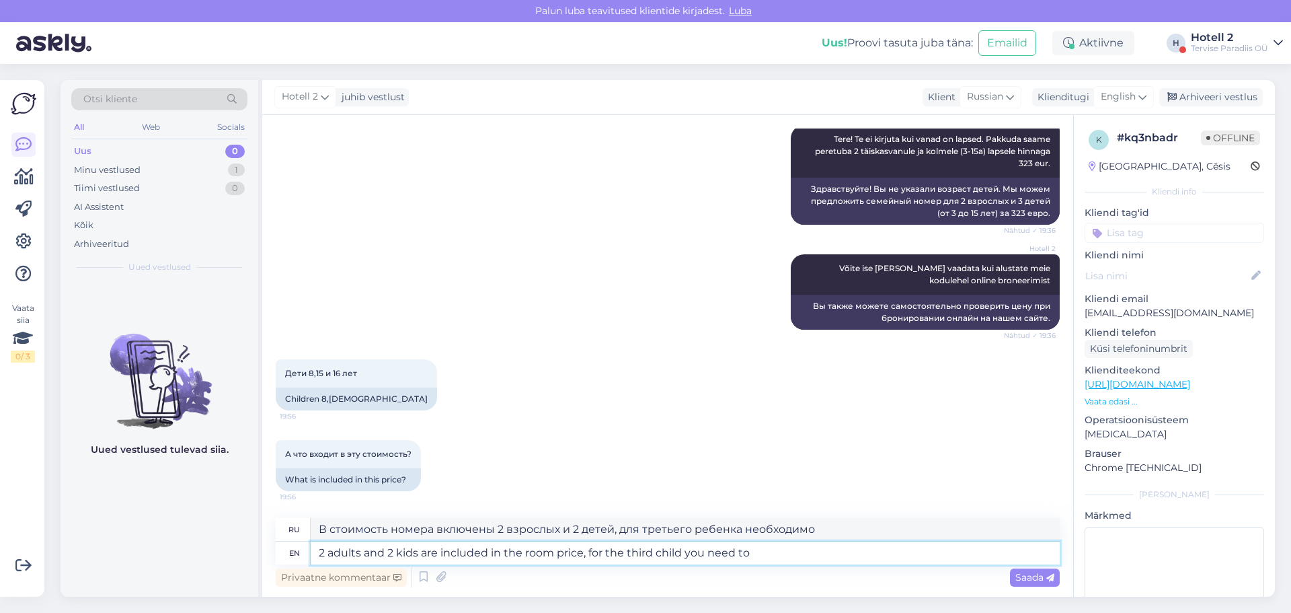
type textarea "2 adults and 2 kids are included in the room price, for the third child you nee…"
type textarea "В стоимость номера включены 2 взрослых и 2 детей, за третьего ребенка необходим…"
type textarea "2 adults and 2 kids are included in the room price, for the third child you nee…"
type textarea "В стоимость номера включены 2 взрослых и 2 детей, за третьего ребенка необходим…"
type textarea "2 adults and 2 kids are included in the room price, for the third child you nee…"
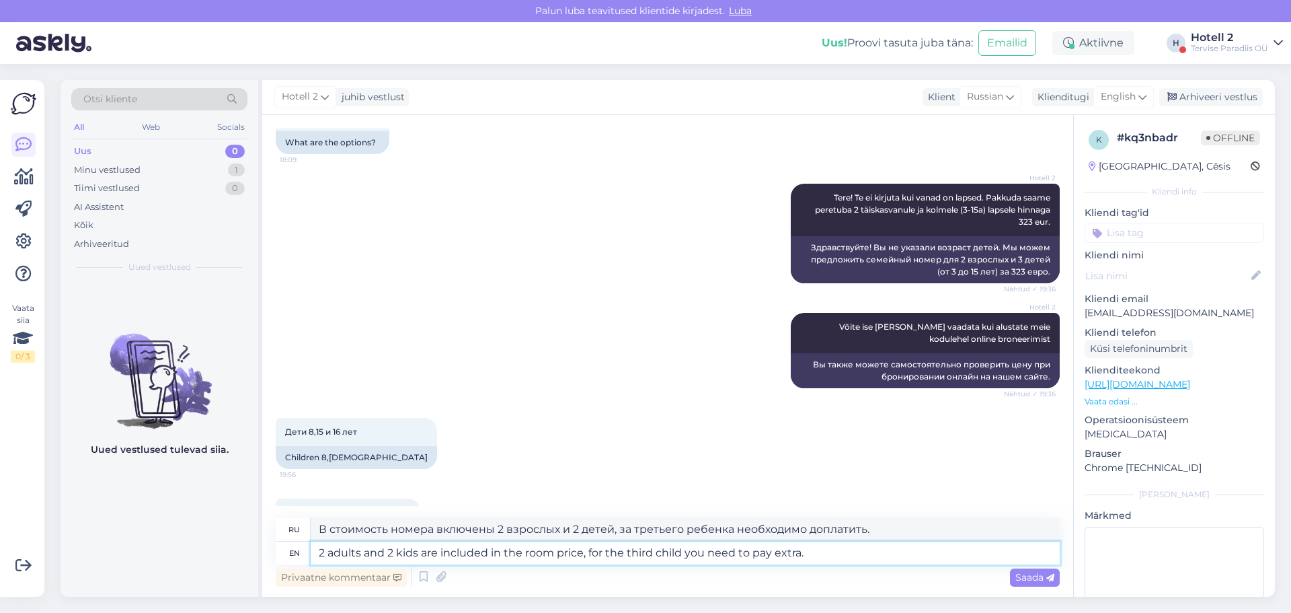
scroll to position [0, 0]
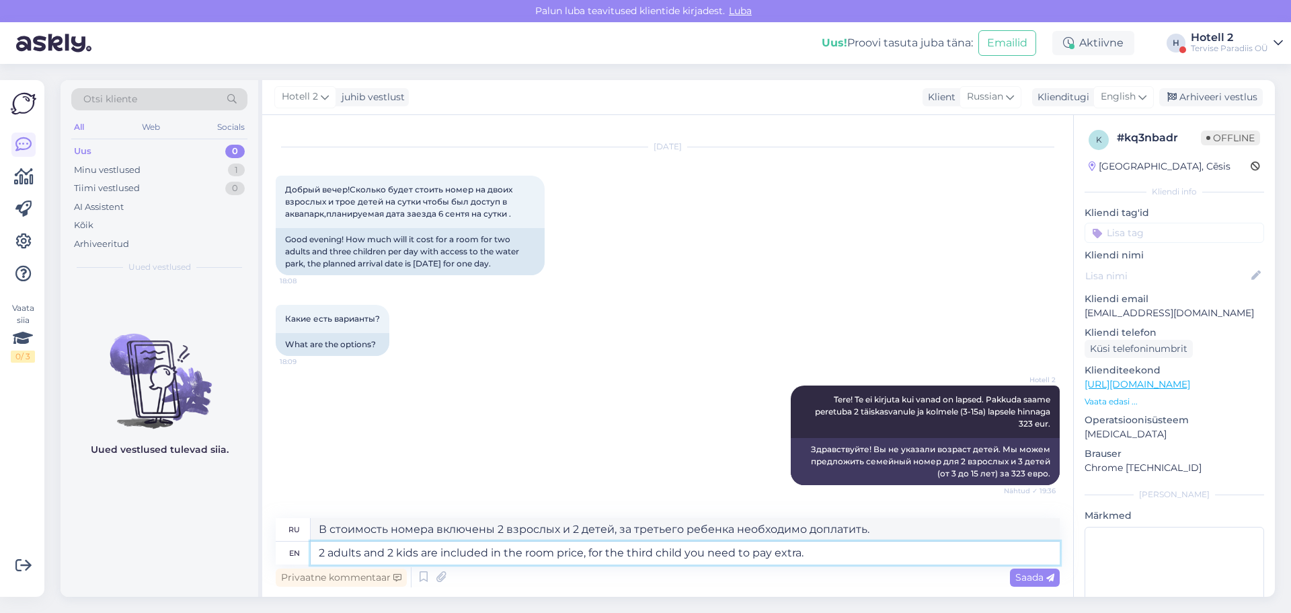
type textarea "В стоимость номера включено размещение 2 взрослых и 2 детей, за третьего ребенк…"
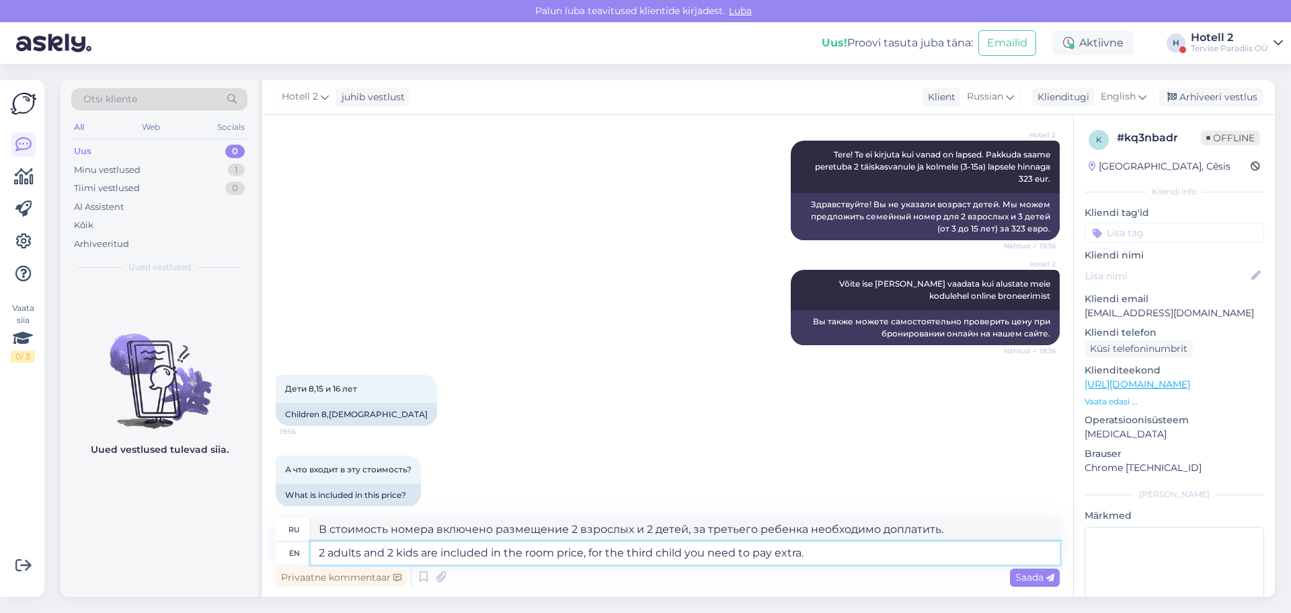
scroll to position [284, 0]
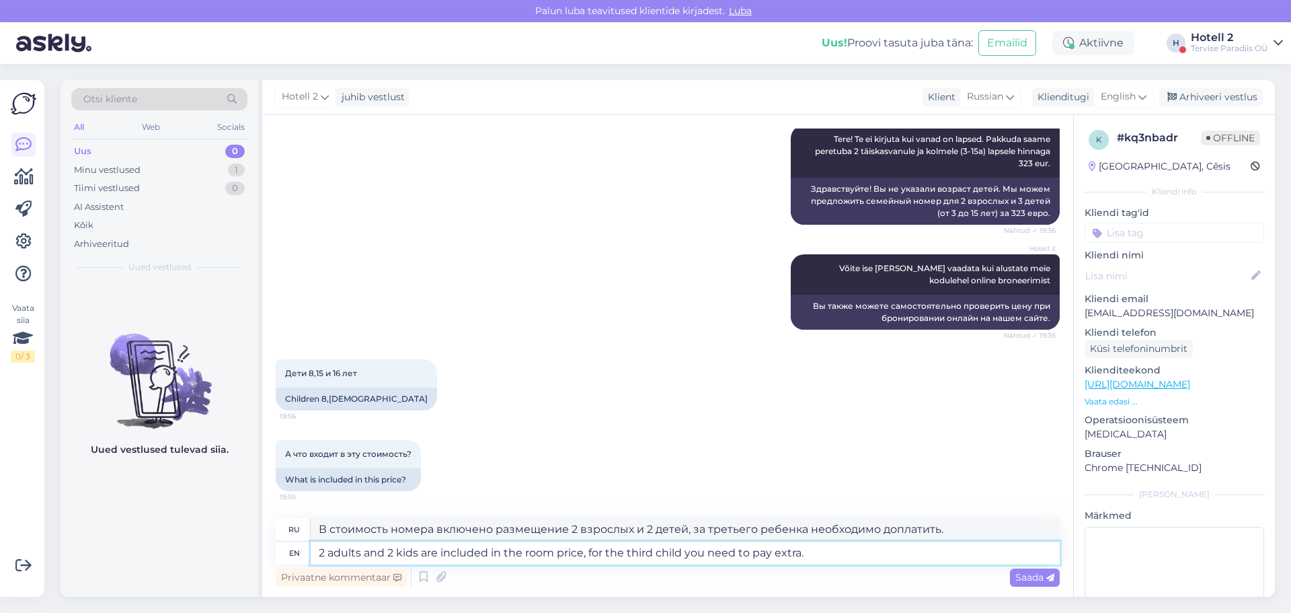
click at [828, 553] on textarea "2 adults and 2 kids are included in the room price, for the third child you nee…" at bounding box center [685, 552] width 749 height 23
type textarea "2 adults and 2 kids are included in the room price, for the third child you nee…"
type textarea "В стоимость номера включены двое взрослых и двое детей, за третьего ребёнка взи…"
type textarea "2 adults and 2 kids are included in the room price, for the third child you nee…"
type textarea "В стоимость номера включены двое взрослых и двое детей, за третьего ребёнка взи…"
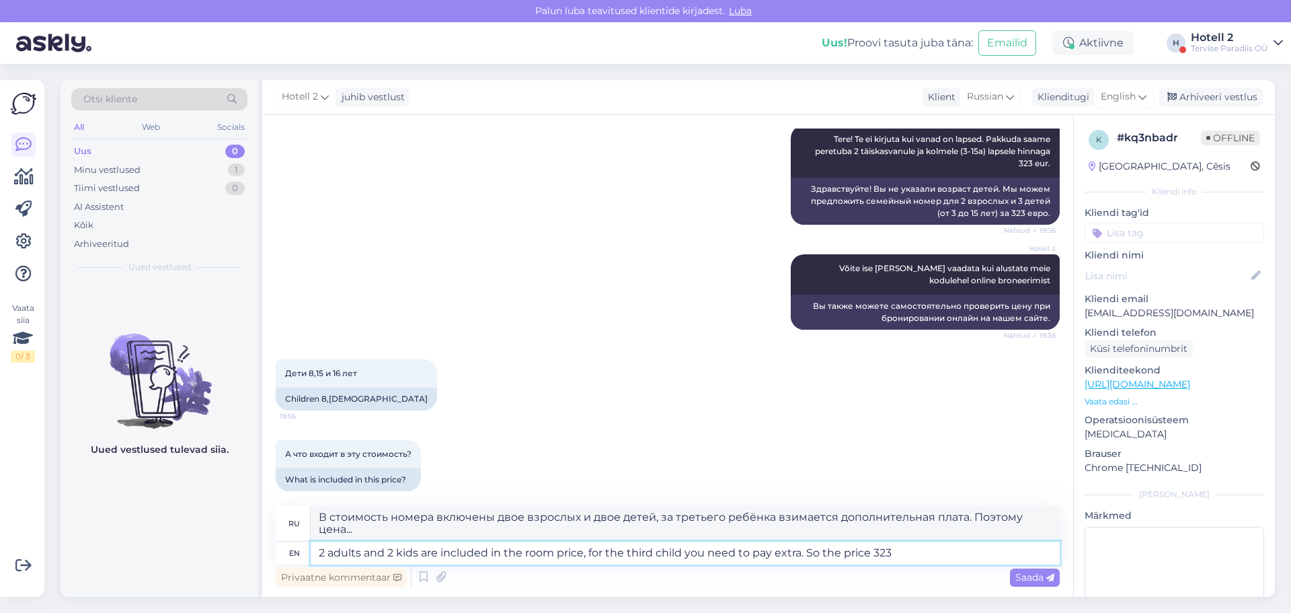
type textarea "2 adults and 2 kids are included in the room price, for the third child you nee…"
type textarea "В стоимость номера включены двое взрослых и двое детей, за третьего ребёнка взи…"
type textarea "2 adults and 2 kids are included in the room price, for the third child you nee…"
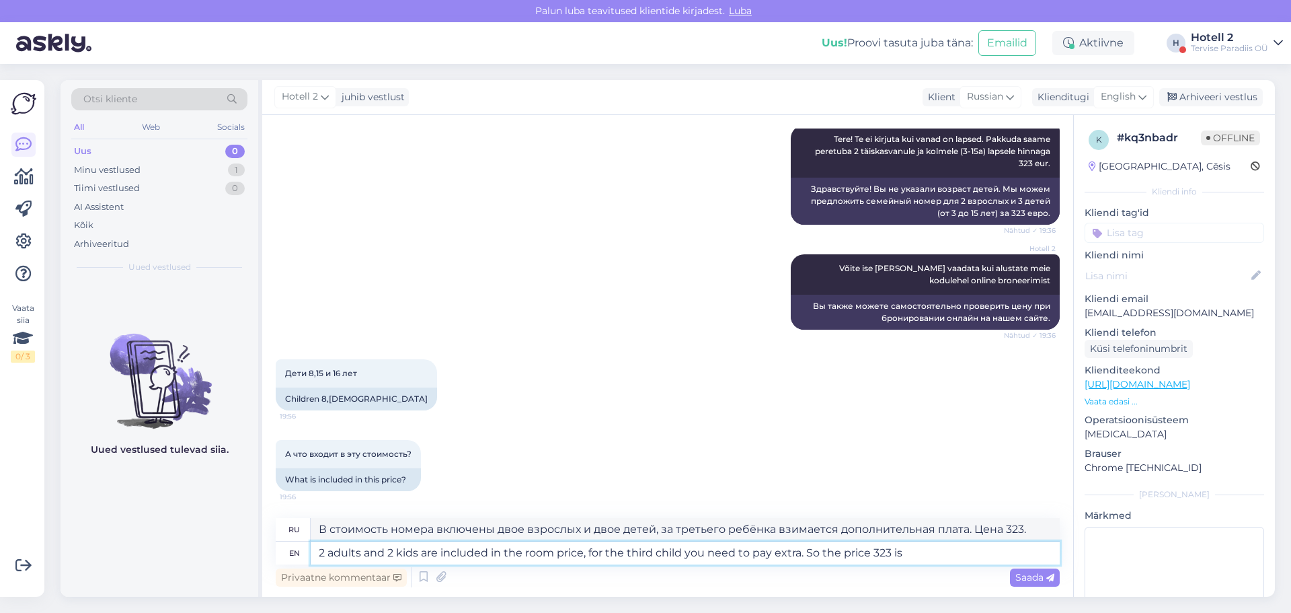
type textarea "В стоимость номера включены двое взрослых и двое детей, за третьего ребёнка взи…"
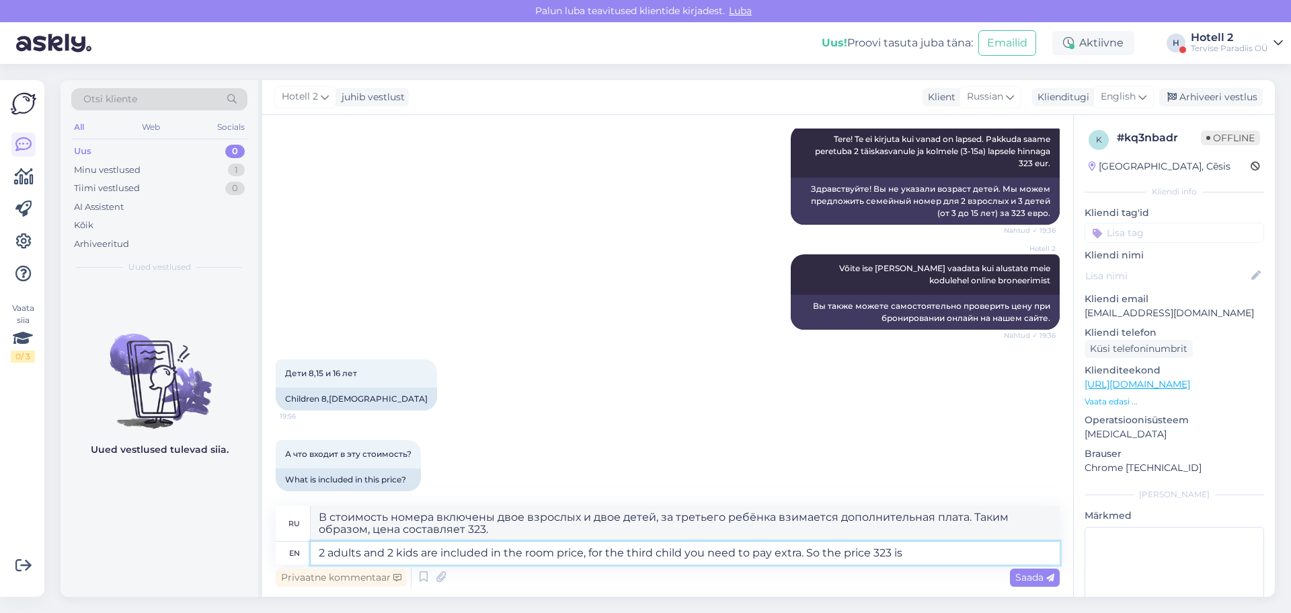
type textarea "2 adults and 2 kids are included in the room price, for the third child you nee…"
type textarea "В стоимость номера включены двое взрослых и двое детей, за третьего ребёнка взи…"
type textarea "2 adults and 2 kids are included in the room price, for the third child you nee…"
type textarea "В стоимость номера включены двое взрослых и двое детей, за третьего ребёнка взи…"
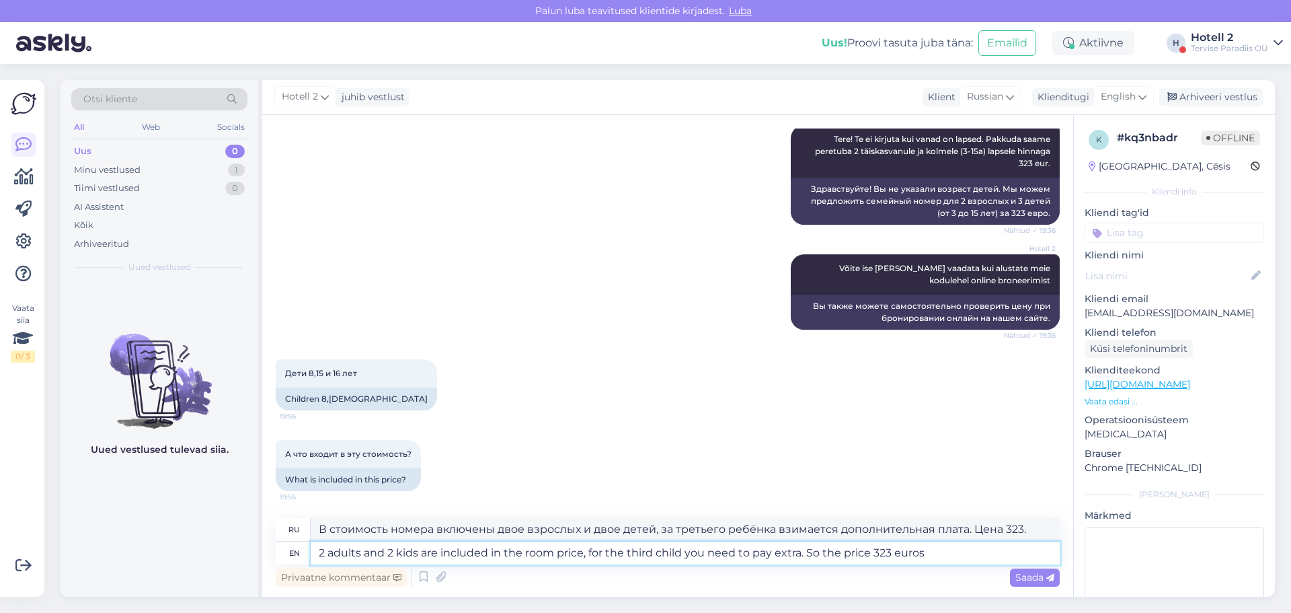
type textarea "2 adults and 2 kids are included in the room price, for the third child you nee…"
type textarea "В стоимость номера включены двое взрослых и двое детей, за третьего ребёнка взи…"
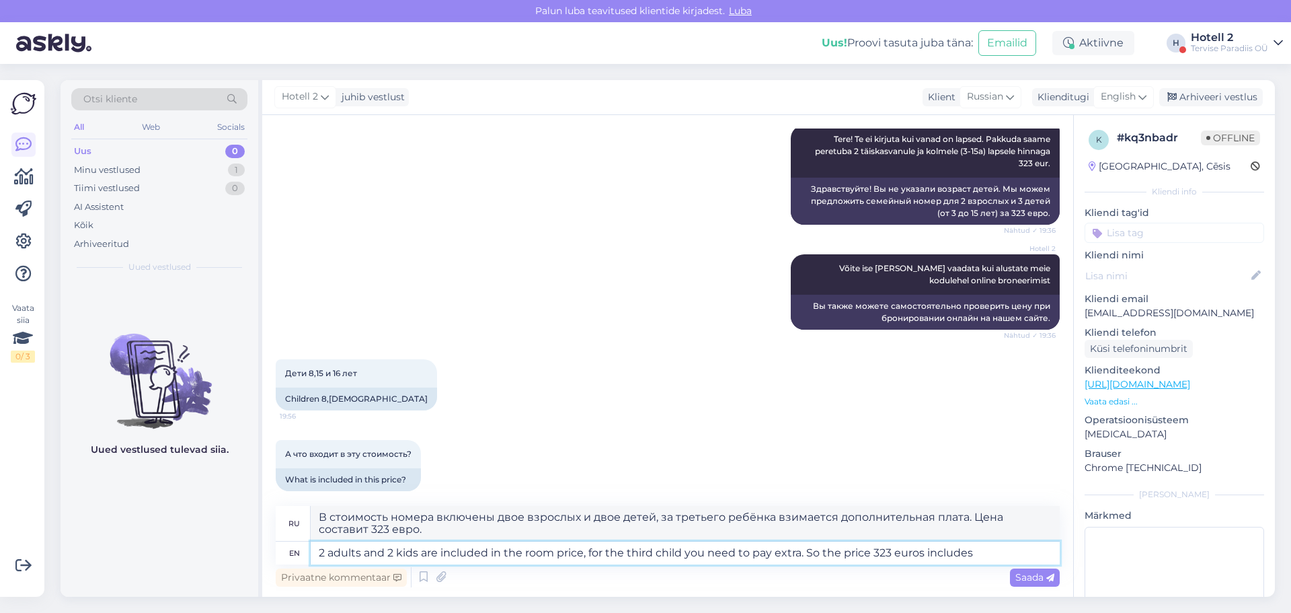
type textarea "2 adults and 2 kids are included in the room price, for the third child you nee…"
type textarea "В стоимость номера включены двое взрослых и двое детей, за третьего ребёнка взи…"
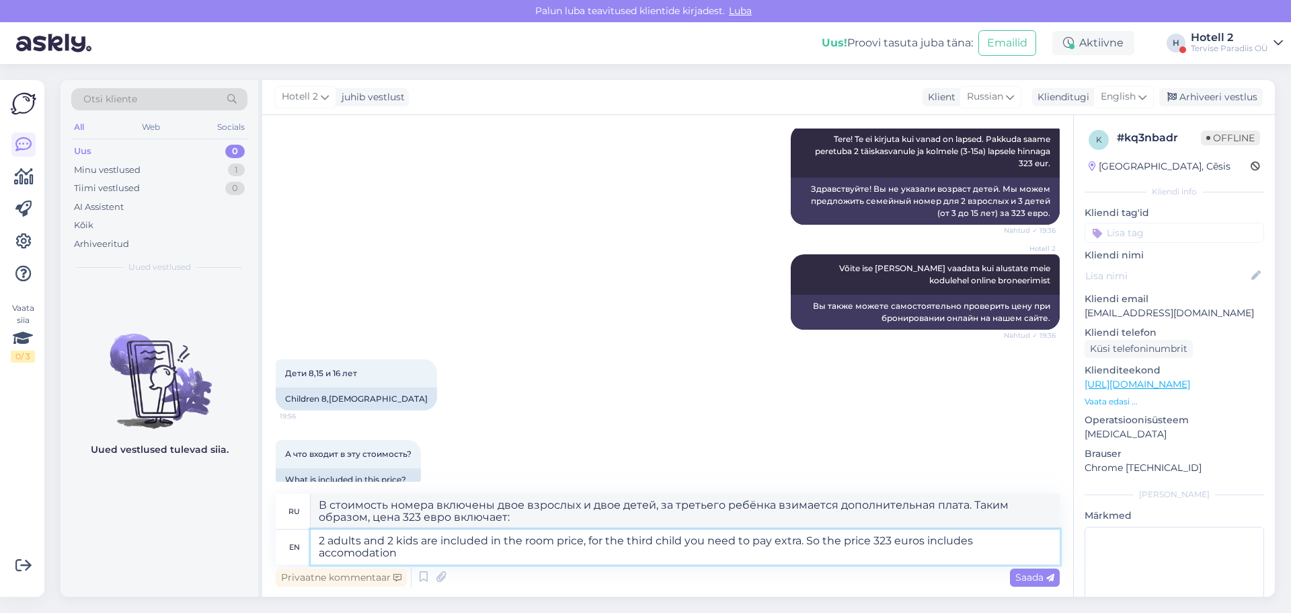
type textarea "2 adults and 2 kids are included in the room price, for the third child you nee…"
type textarea "В стоимость номера включены двое взрослых и двое детей, за третьего ребёнка взи…"
click at [354, 555] on textarea "2 adults and 2 kids are included in the room price, for the third child you nee…" at bounding box center [685, 546] width 749 height 35
click at [422, 556] on textarea "2 adults and 2 kids are included in the room price, for the third child you nee…" at bounding box center [685, 546] width 749 height 35
type textarea "2 adults and 2 kids are included in the room price, for the third child you nee…"
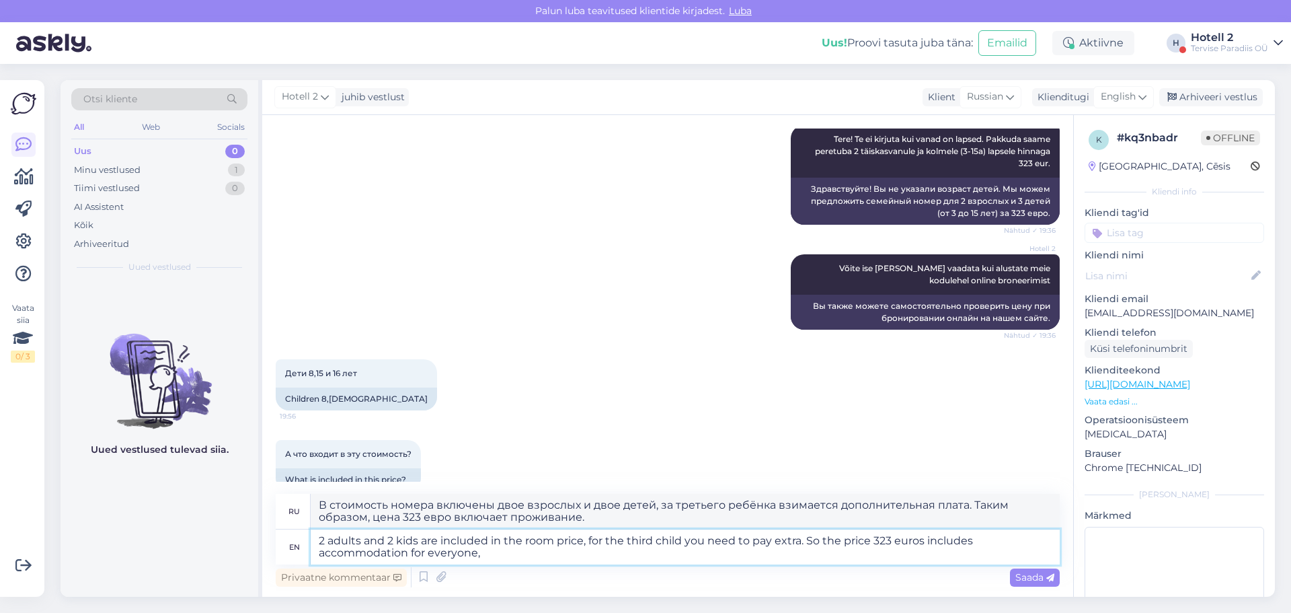
type textarea "В стоимость номера включены двое взрослых и двое детей, за третьего ребёнка взи…"
type textarea "2 adults and 2 kids are included in the room price, for the third child you nee…"
type textarea "В стоимость номера включены двое взрослых и двое детей, за третьего ребёнка взи…"
type textarea "2 adults and 2 kids are included in the room price, for the third child you nee…"
type textarea "В стоимость номера включены двое взрослых и двое детей, за третьего ребёнка взи…"
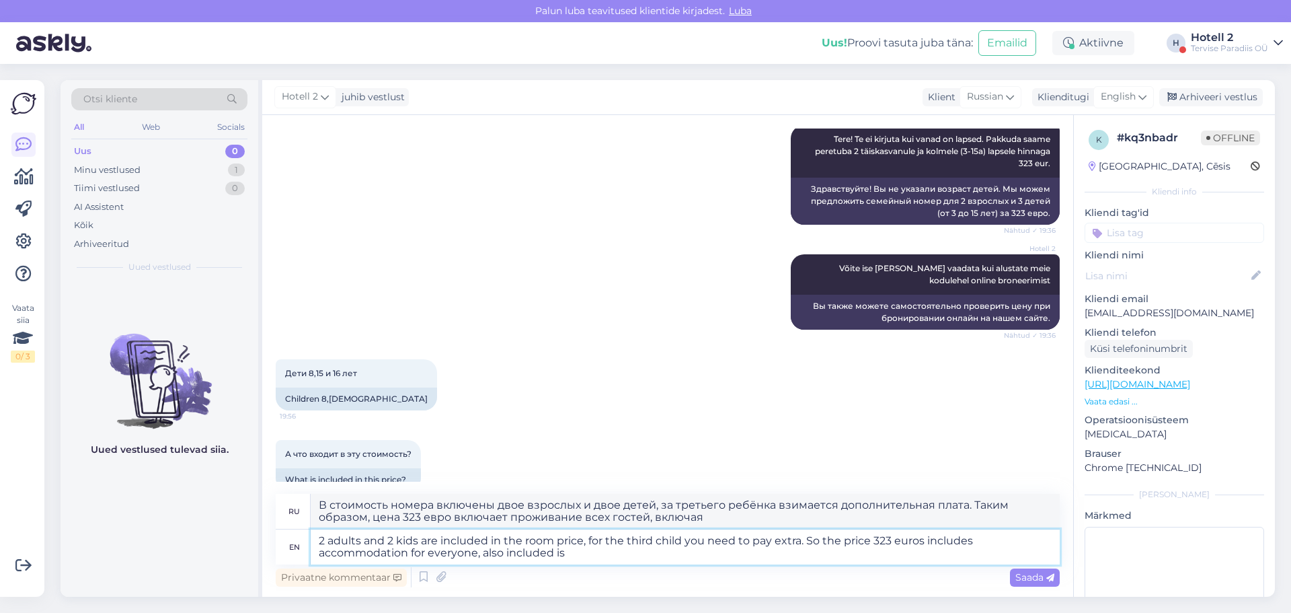
type textarea "2 adults and 2 kids are included in the room price, for the third child you nee…"
type textarea "В стоимость номера включены двое взрослых и двое детей, за третьего ребёнка взи…"
type textarea "2 adults and 2 kids are included in the room price, for the third child you nee…"
type textarea "В стоимость номера включены двое взрослых и двое детей, за третьего ребёнка взи…"
type textarea "2 adults and 2 kids are included in the room price, for the third child you nee…"
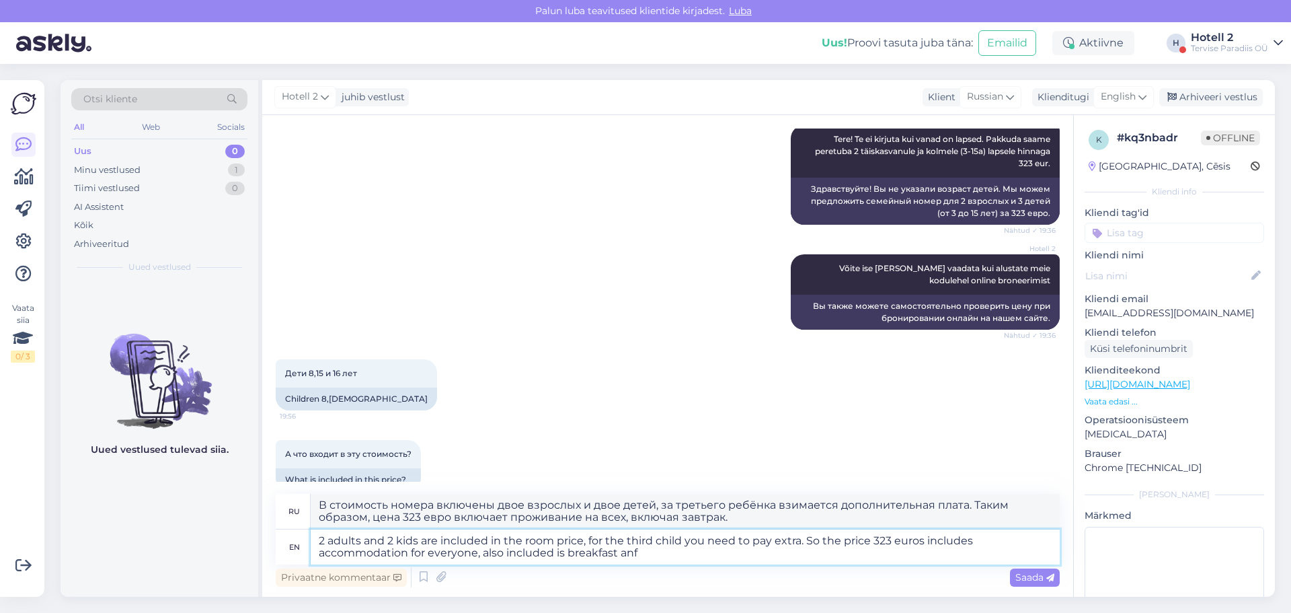
type textarea "В стоимость номера включены двое взрослых и двое детей, за третьего ребёнка взи…"
type textarea "2 adults and 2 kids are included in the room price, for the third child you nee…"
type textarea "В стоимость номера включены двое взрослых и двое детей, за третьего ребёнка взи…"
type textarea "2 adults and 2 kids are included in the room price, for the third child you nee…"
type textarea "В стоимость номера включены двое взрослых и двое детей, за третьего ребёнка взи…"
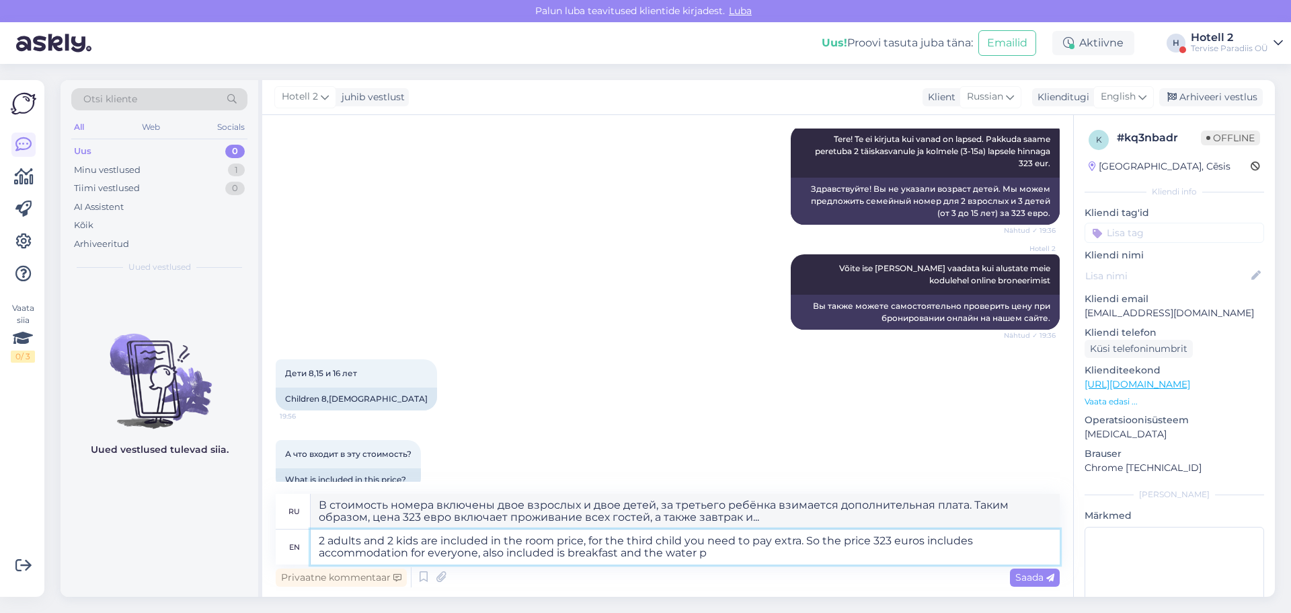
type textarea "2 adults and 2 kids are included in the room price, for the third child you nee…"
type textarea "В стоимость номера включены двое взрослых и двое детей, за третьего ребёнка взи…"
type textarea "2 adults and 2 kids are included in the room price, for the third child you nee…"
type textarea "В стоимость номера включено проживание двух взрослых и двух детей, за третьего …"
click at [795, 560] on textarea "2 adults and 2 kids are included in the room price, for the third child you nee…" at bounding box center [685, 546] width 749 height 35
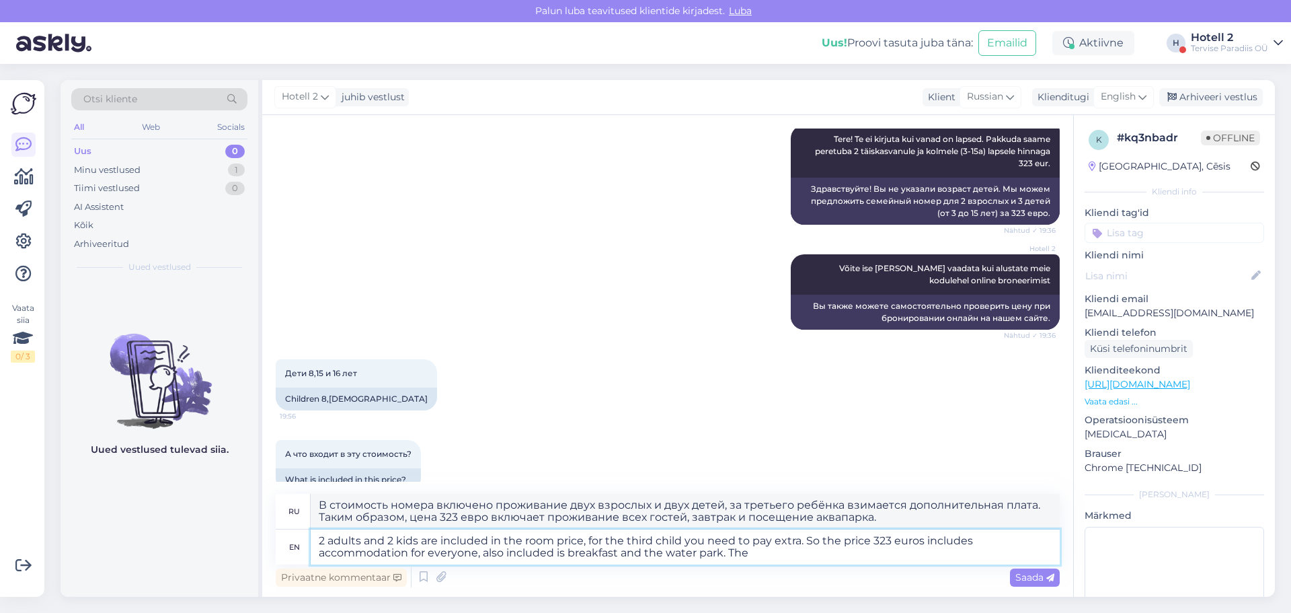
type textarea "2 adults and 2 kids are included in the room price, for the third child you nee…"
type textarea "В стоимость номера включены двое взрослых и двое детей, за третьего ребёнка взи…"
type textarea "2 adults and 2 kids are included in the room price, for the third child you nee…"
type textarea "В стоимость номера включены двое взрослых и двое детей, за третьего ребёнка взи…"
type textarea "2 adults and 2 kids are included in the room price, for the third child you nee…"
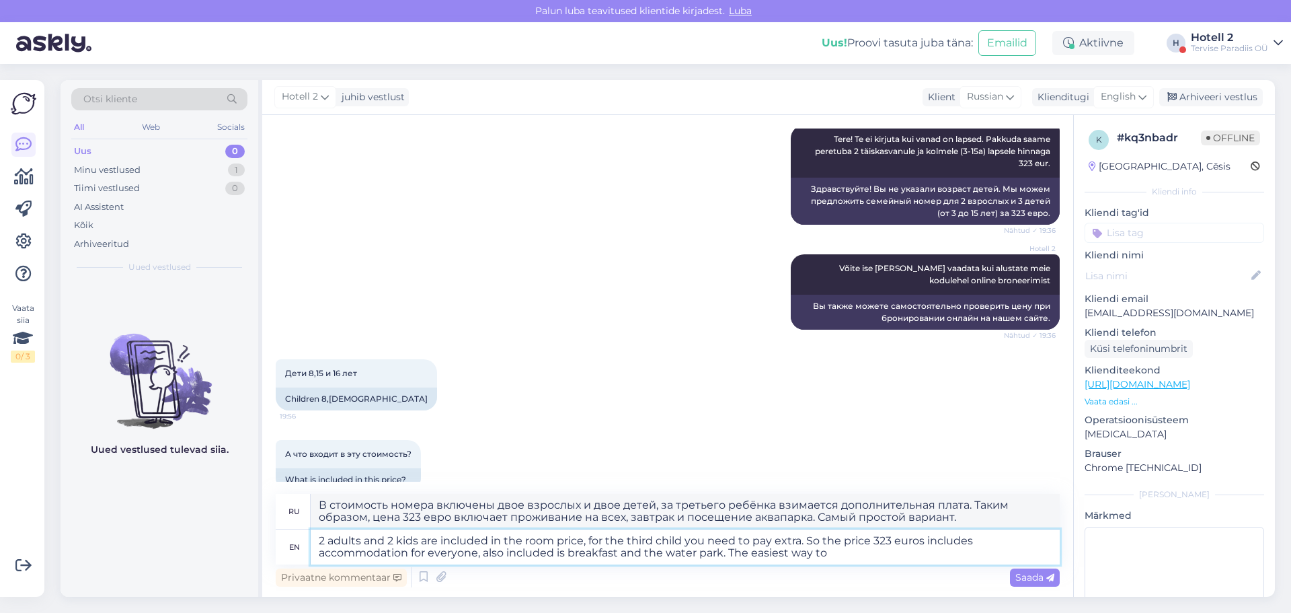
type textarea "В стоимость номера включены проживание двух взрослых и двух детей, за третьего …"
type textarea "2 adults and 2 kids are included in the room price, for the third child you nee…"
type textarea "В стоимость номера включены проживание двух взрослых и двух детей, за третьего …"
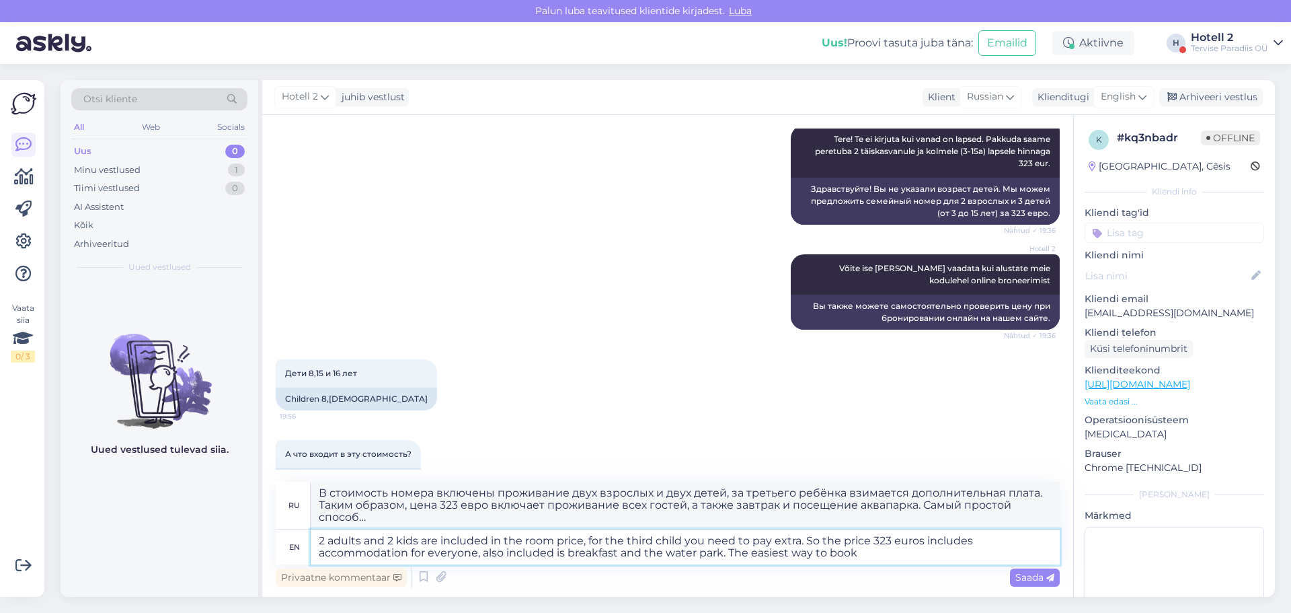
type textarea "2 adults and 2 kids are included in the room price, for the third child you nee…"
type textarea "В стоимость номера включены проживание двух взрослых и двух детей, за третьего …"
type textarea "2 adults and 2 kids are included in the room price, for the third child you nee…"
type textarea "В стоимость номера включены проживание двух взрослых и двух детей, за третьего …"
type textarea "2 adults and 2 kids are included in the room price, for the third child you nee…"
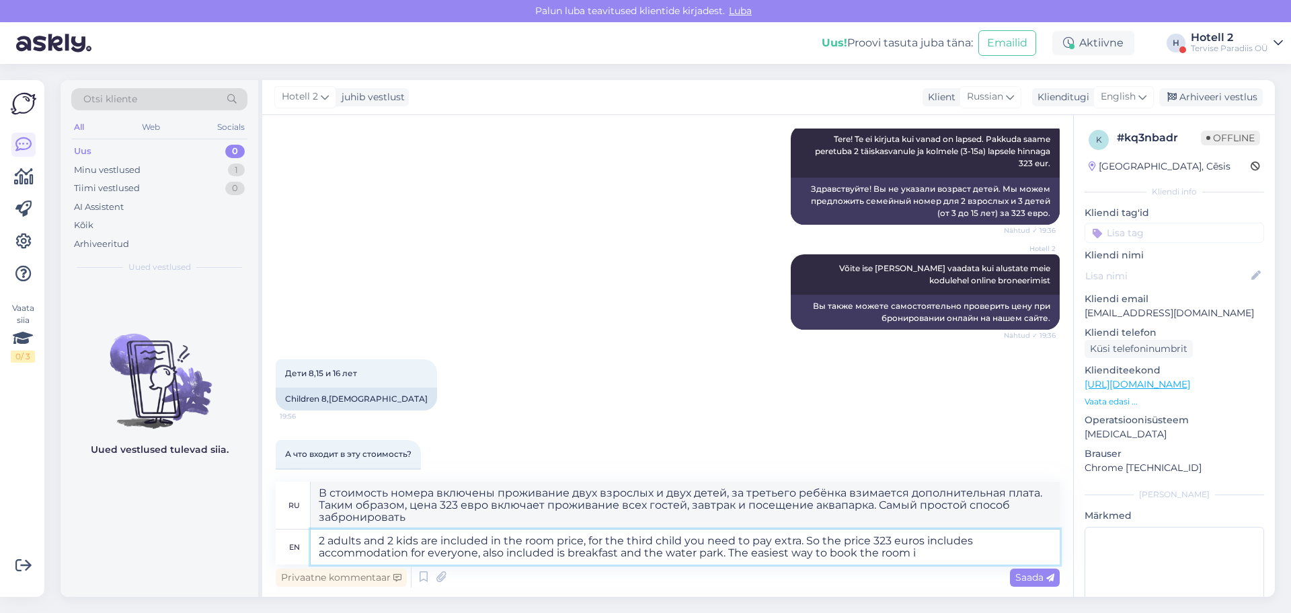
type textarea "В стоимость номера включены проживание двух взрослых и двух детей, за третьего …"
type textarea "2 adults and 2 kids are included in the room price, for the third child you nee…"
type textarea "В стоимость номера включено проживание двух взрослых и двух детей, за третьего …"
type textarea "2 adults and 2 kids are included in the room price, for the third child you nee…"
type textarea "В стоимость номера включены проживание двух взрослых и двух детей, за третьего …"
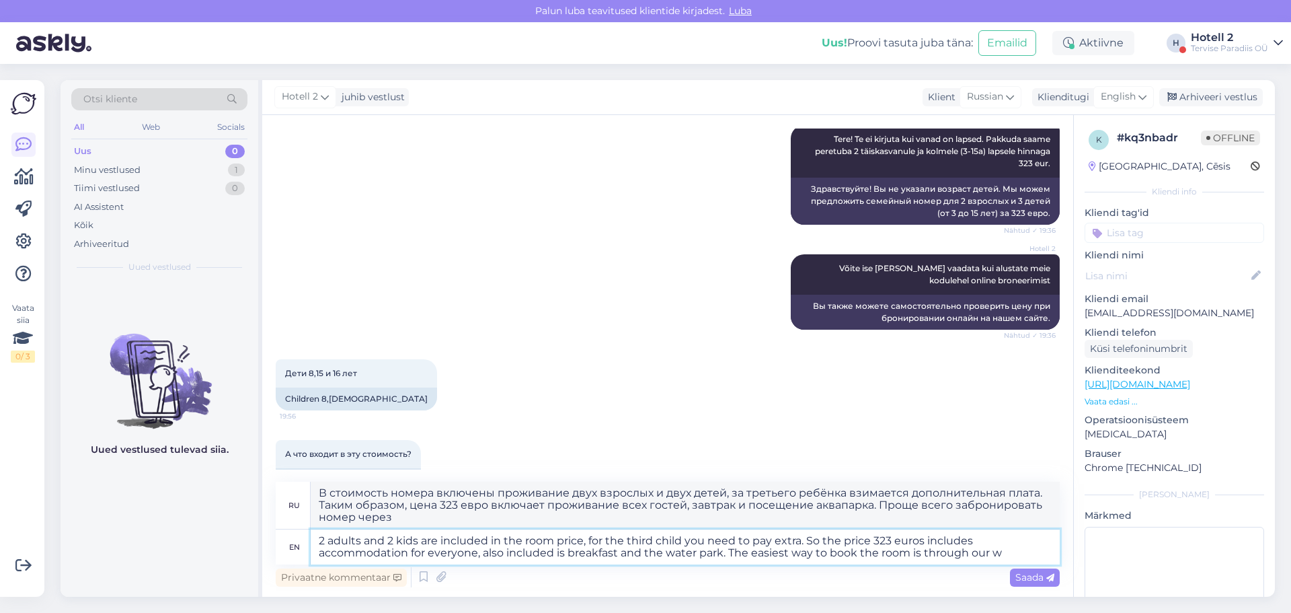
type textarea "2 adults and 2 kids are included in the room price, for the third child you nee…"
type textarea "В стоимость номера включены проживание двух взрослых и двух детей, за третьего …"
paste textarea "[URL][DOMAIN_NAME]"
type textarea "2 adults and 2 kids are included in the room price, for the third child you nee…"
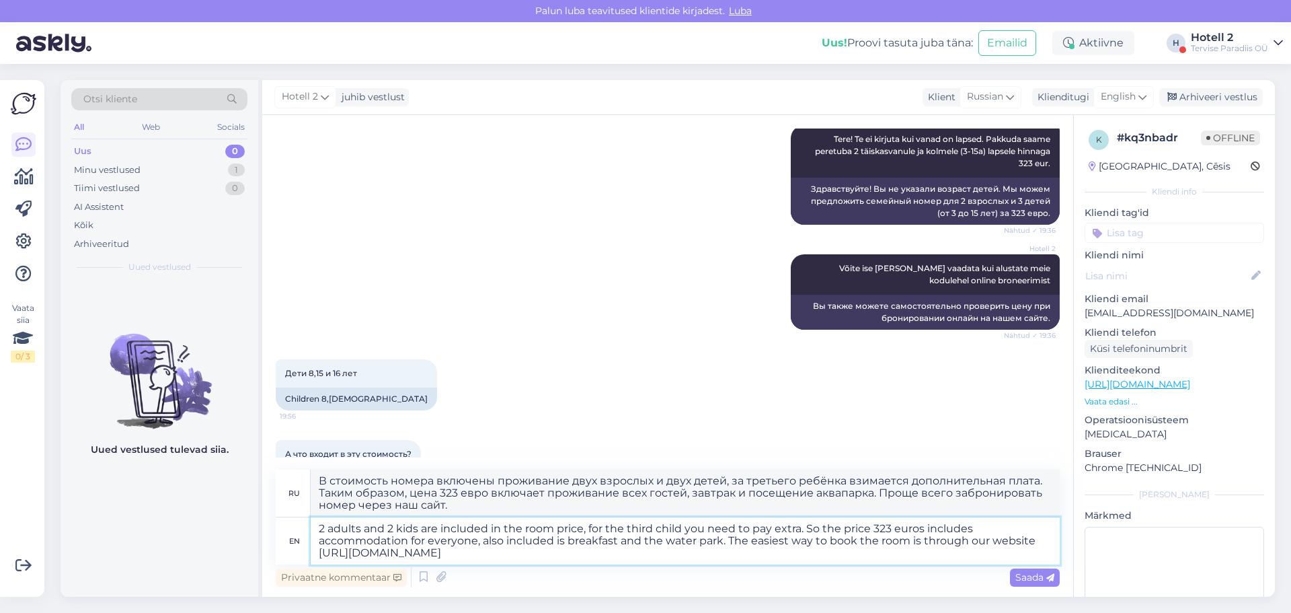
type textarea "В стоимость номера включены проживание двух взрослых и двух детей, за третьего …"
drag, startPoint x: 824, startPoint y: 529, endPoint x: 287, endPoint y: 426, distance: 546.9
click at [287, 426] on div "Vestlus algas [DATE] Добрый вечер!Сколько будет стоить номер на двоих взрослых …" at bounding box center [667, 355] width 811 height 481
type textarea "he price 323 euros includes accommodation for everyone, also included is breakf…"
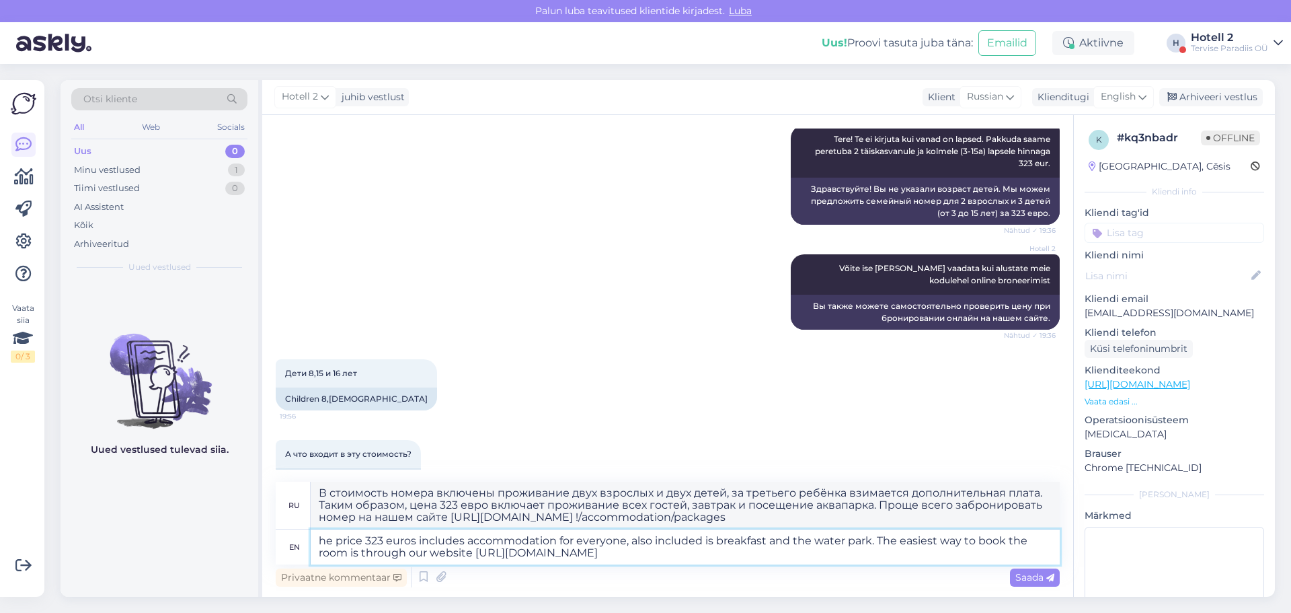
type textarea "Цена 323 евро включает проживание на всех, а также завтрак и посещение аквапарк…"
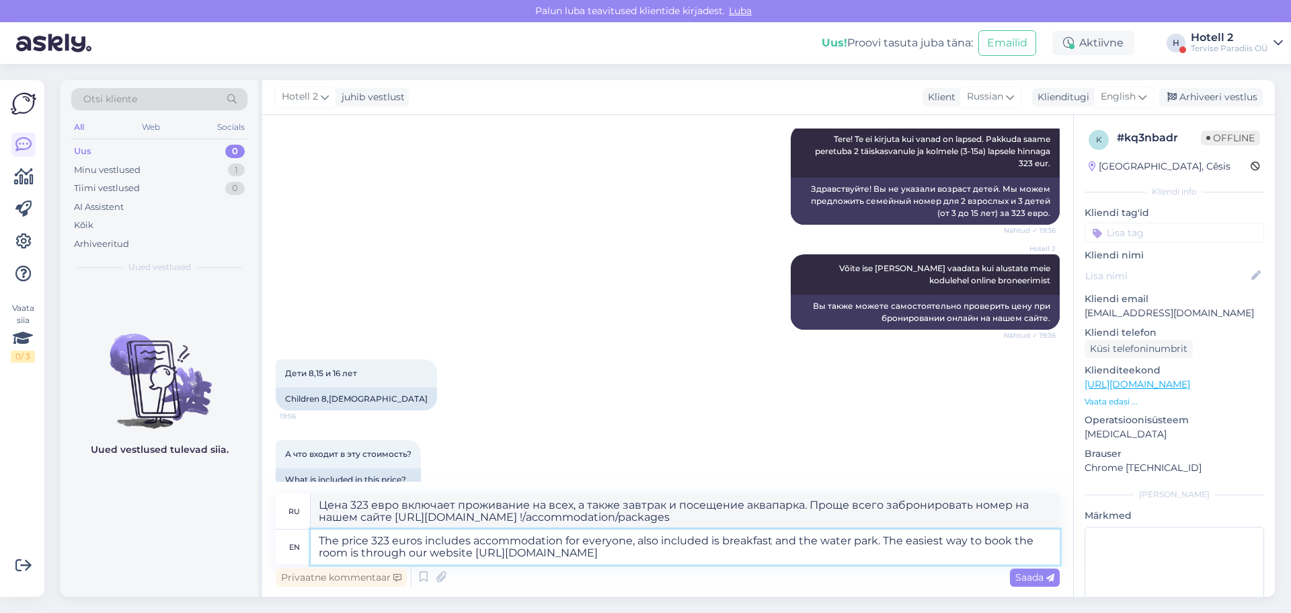
click at [369, 541] on textarea "The price 323 euros includes accommodation for everyone, also included is break…" at bounding box center [685, 546] width 749 height 35
type textarea "The price- 323 euros includes accommodation for everyone, also included is brea…"
type textarea "Цена — 323 евро. В стоимость входит проживание на всех, а также завтрак и посещ…"
type textarea "The price 323 euros includes accommodation for everyone, also included is break…"
type textarea "Цена 323 евро включает проживание на всех, а также завтрак и посещение аквапарк…"
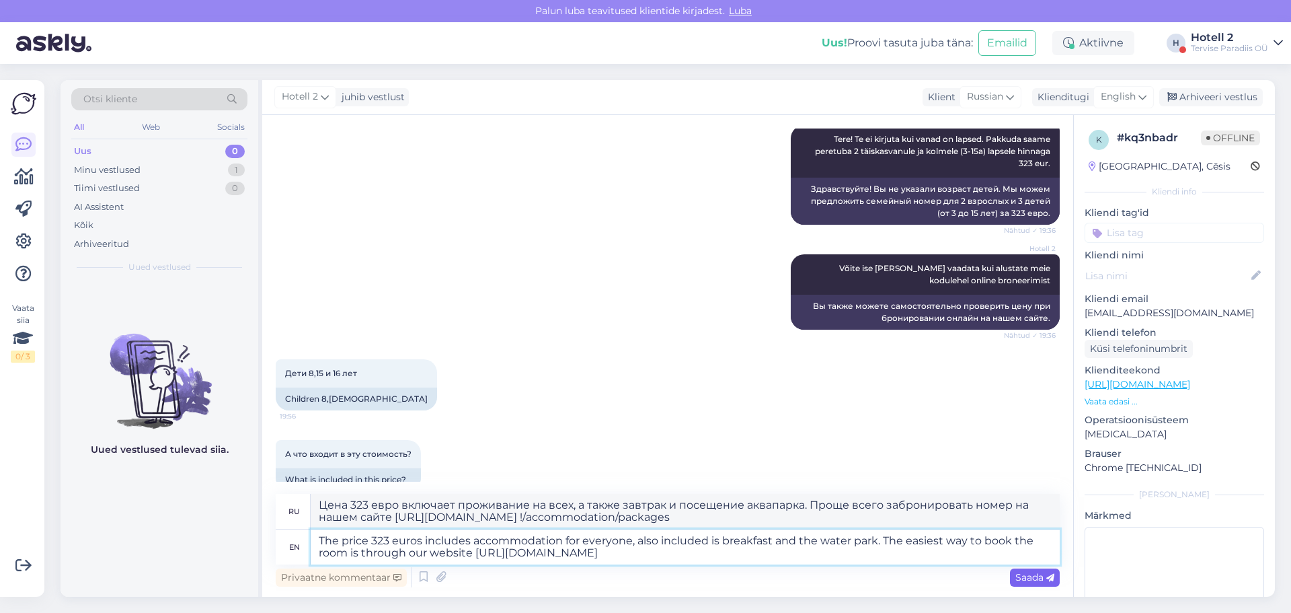
type textarea "The price 323 euros includes accommodation for everyone, also included is break…"
click at [1019, 580] on span "Saada" at bounding box center [1034, 577] width 39 height 12
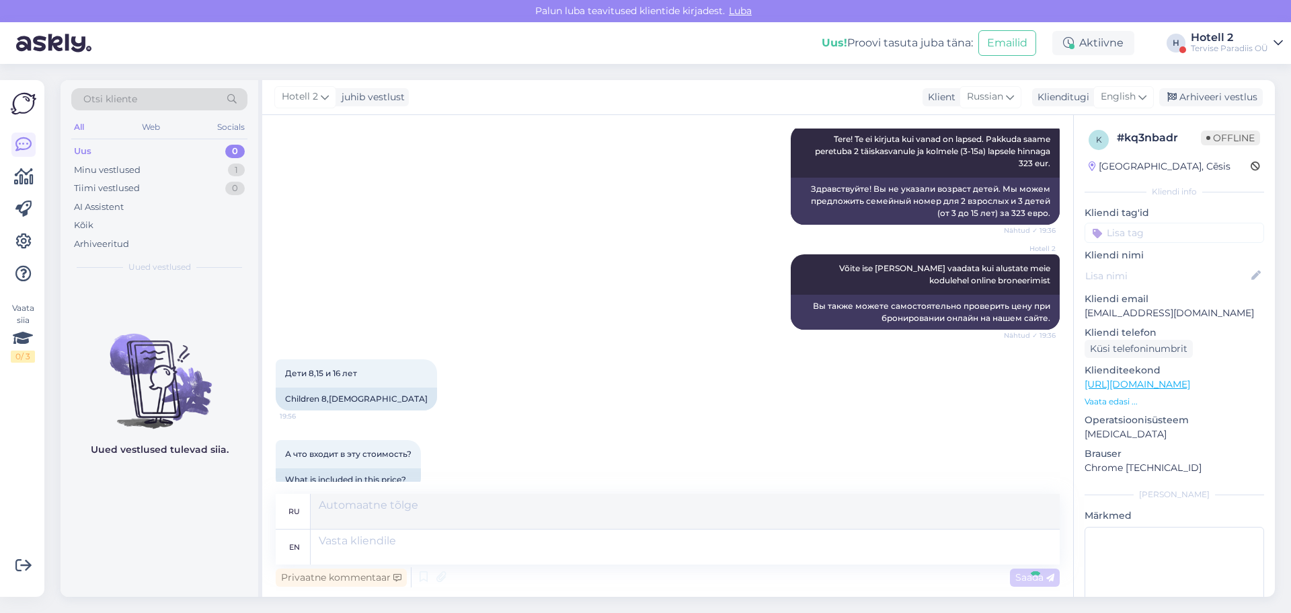
scroll to position [462, 0]
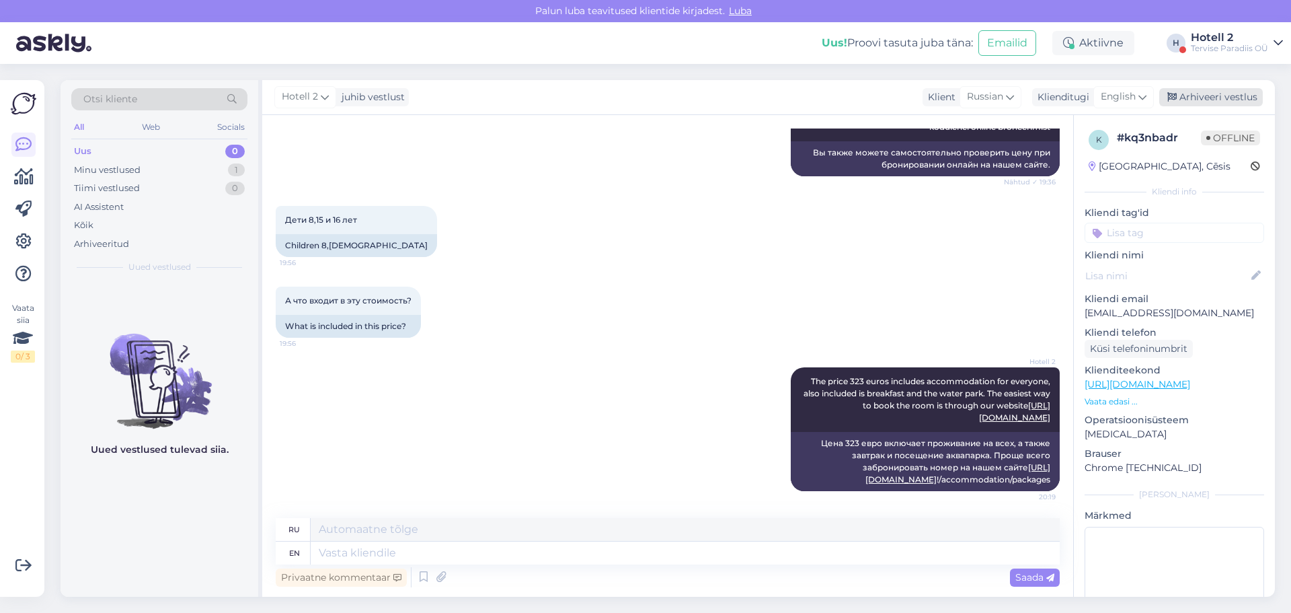
click at [1196, 93] on div "Arhiveeri vestlus" at bounding box center [1211, 97] width 104 height 18
